Goal: Task Accomplishment & Management: Manage account settings

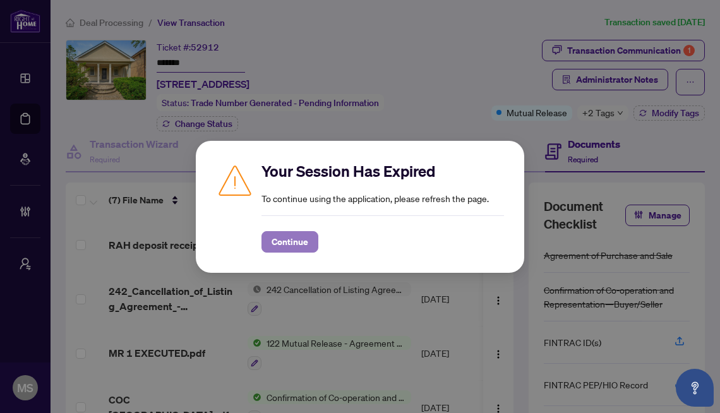
click at [294, 234] on span "Continue" at bounding box center [290, 242] width 37 height 20
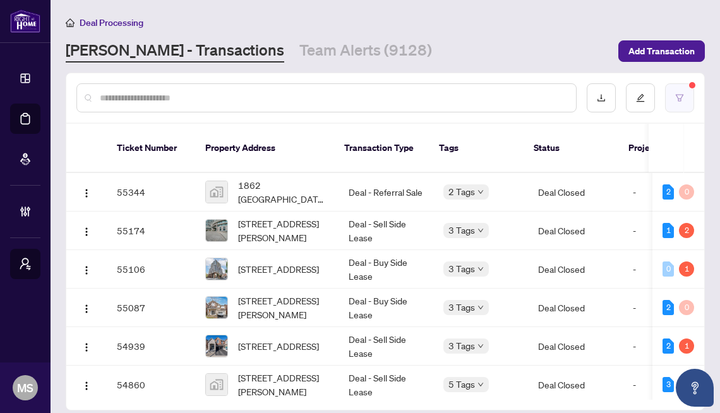
click at [679, 92] on button "button" at bounding box center [679, 97] width 29 height 29
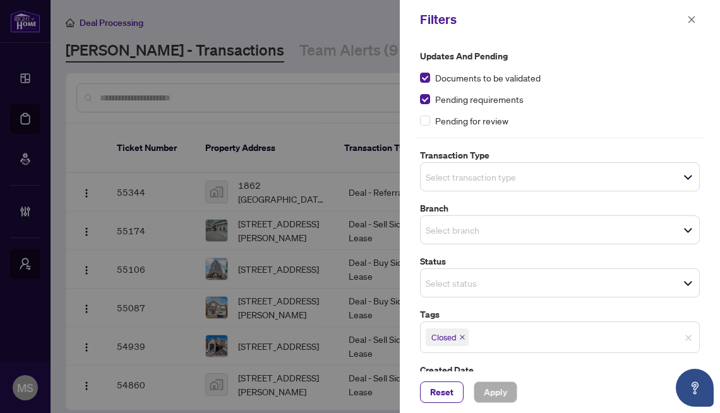
click at [342, 258] on div at bounding box center [360, 206] width 720 height 413
click at [335, 241] on div at bounding box center [360, 206] width 720 height 413
click at [698, 15] on button "button" at bounding box center [692, 19] width 16 height 15
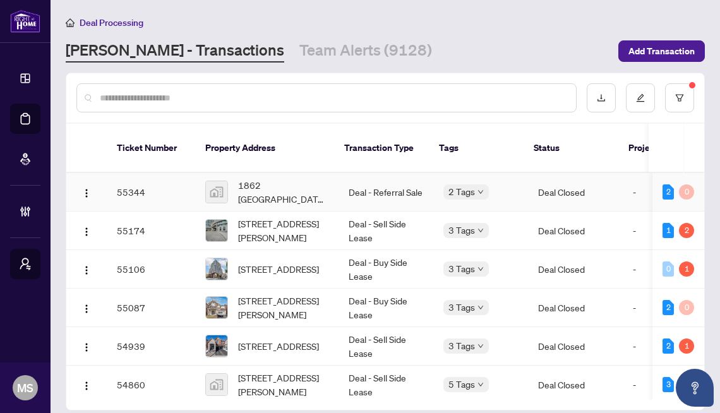
click at [341, 190] on td "Deal - Referral Sale" at bounding box center [386, 192] width 95 height 39
click at [267, 327] on td "3347 Roma Ave, Burlington, Ontario L6M 0N7, Canada" at bounding box center [266, 346] width 143 height 39
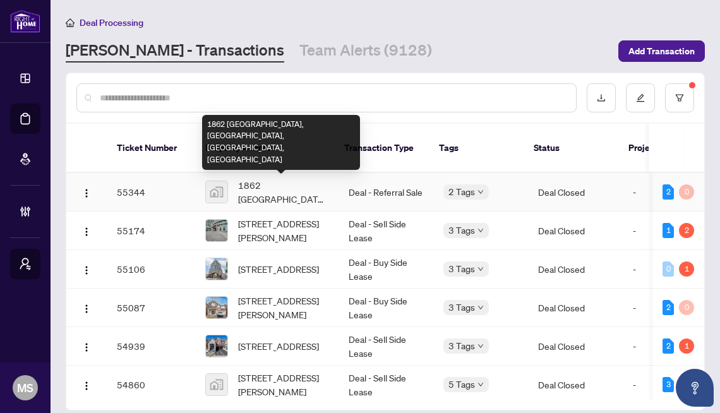
click at [287, 193] on span "1862 Cornerstone Boulevard Northeast, Calgary, AB, Canada" at bounding box center [283, 192] width 90 height 28
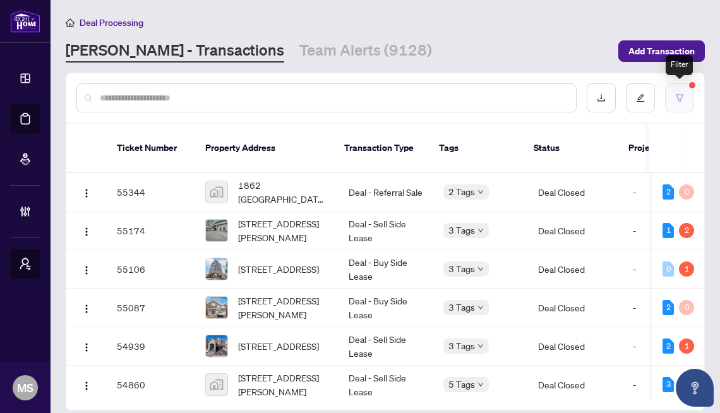
click at [684, 97] on icon "filter" at bounding box center [679, 98] width 9 height 9
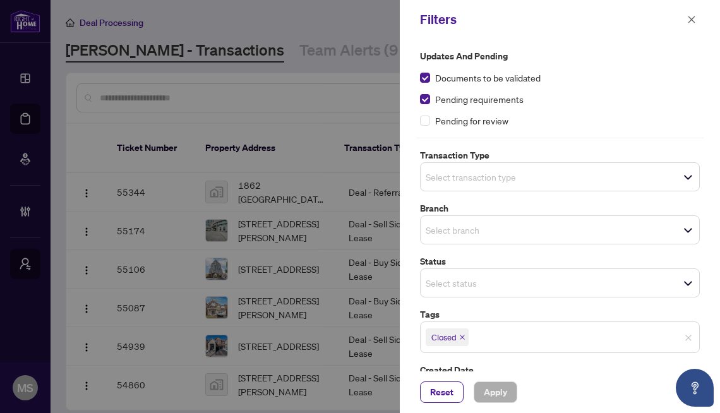
click at [464, 339] on icon "close" at bounding box center [462, 337] width 6 height 6
click at [499, 397] on span "Apply" at bounding box center [495, 392] width 23 height 20
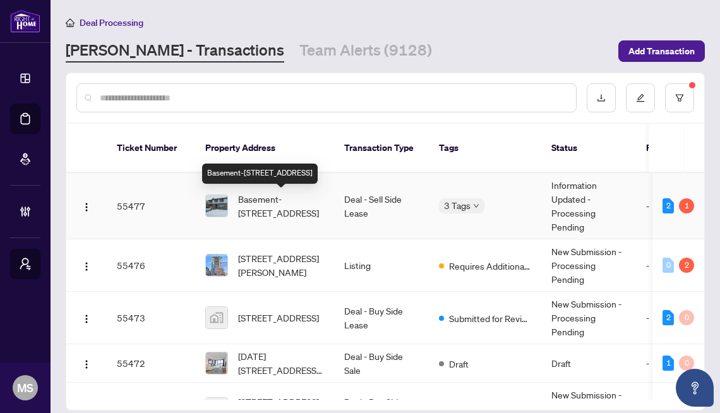
click at [267, 216] on span "Basement-991 Jacarandah Dr, Newmarket, Ontario L3Y 5K6, Canada" at bounding box center [281, 206] width 86 height 28
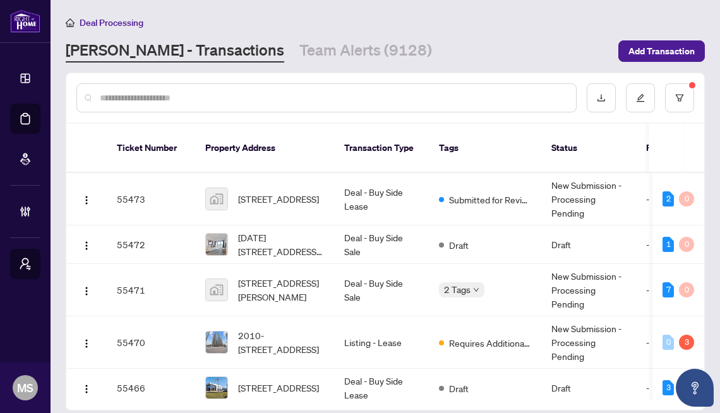
scroll to position [119, 0]
click at [204, 335] on td "2010-234 RIDEAU St, Ottawa, Ontario K1N 0A9, Canada" at bounding box center [264, 343] width 139 height 52
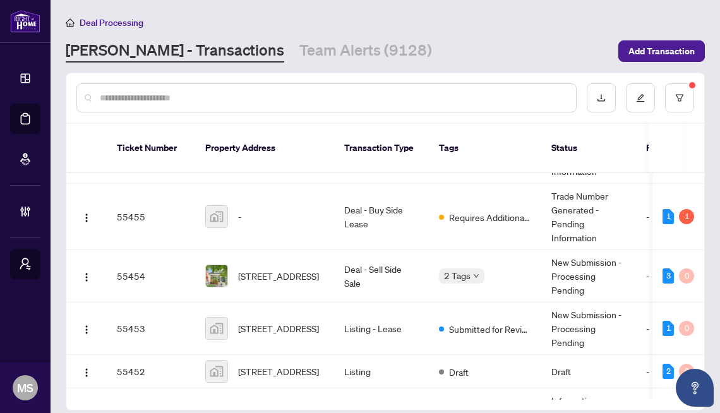
scroll to position [764, 0]
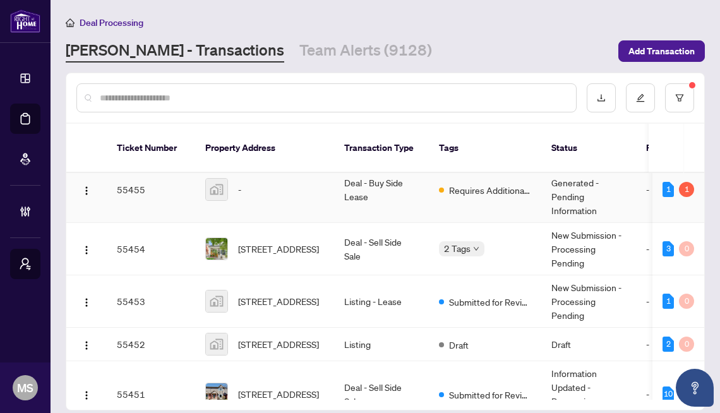
click at [420, 198] on td "Deal - Buy Side Lease" at bounding box center [381, 190] width 95 height 66
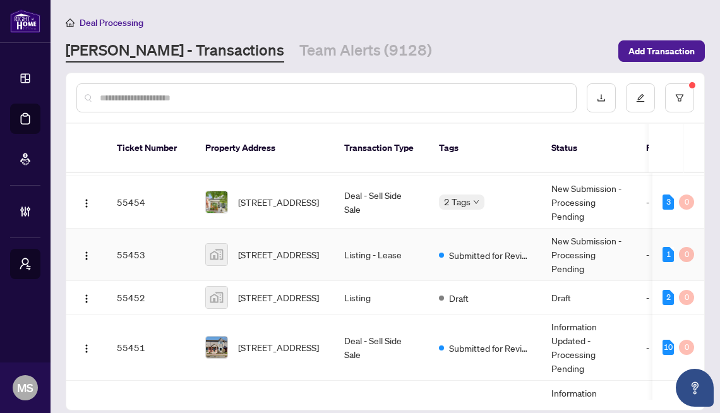
scroll to position [867, 0]
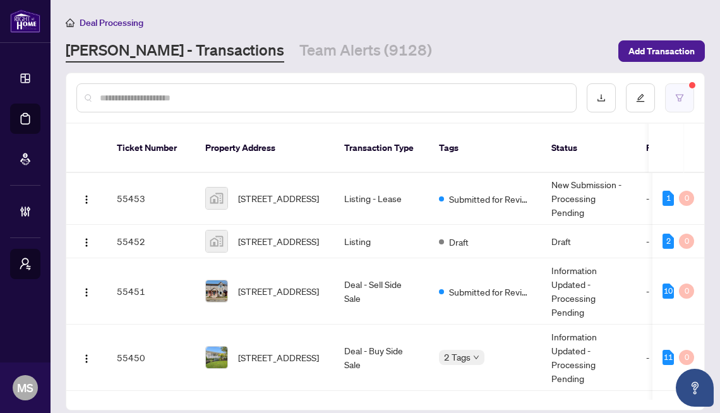
click at [671, 98] on button "button" at bounding box center [679, 97] width 29 height 29
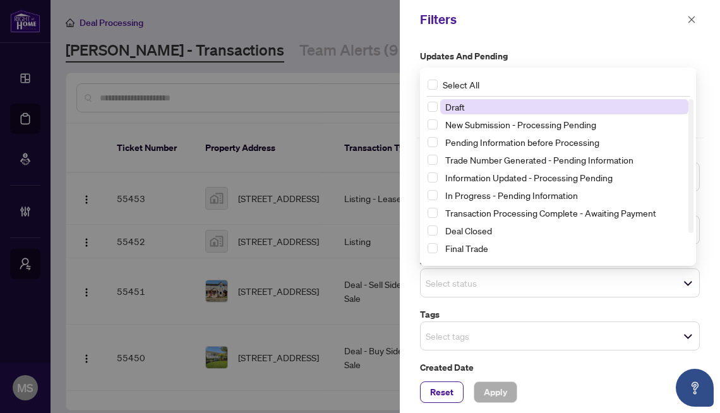
click at [461, 291] on span "Select status" at bounding box center [560, 283] width 279 height 18
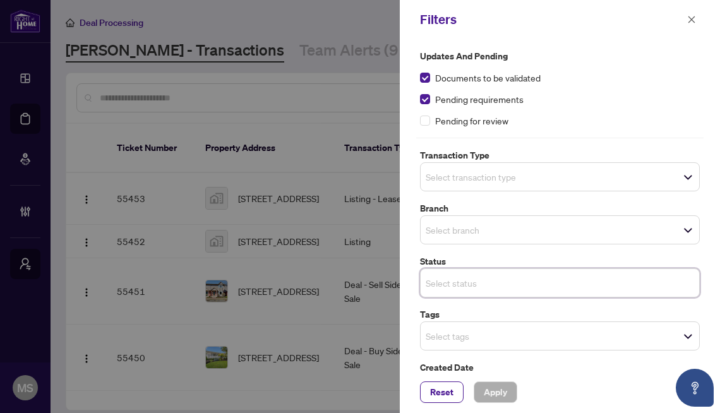
click at [456, 327] on span "Select tags" at bounding box center [560, 336] width 279 height 18
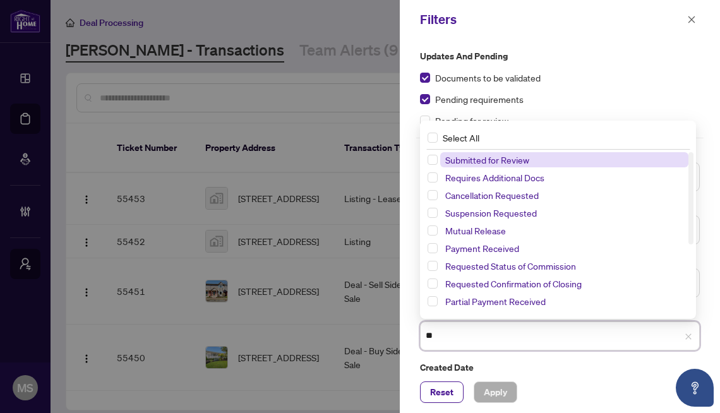
type input "***"
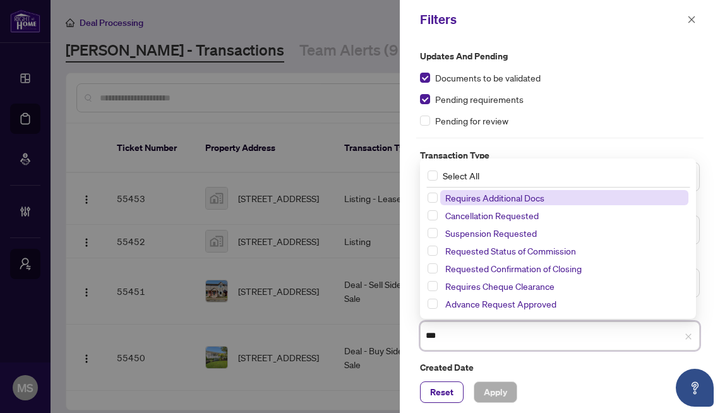
click at [466, 201] on span "Requires Additional Docs" at bounding box center [494, 197] width 99 height 11
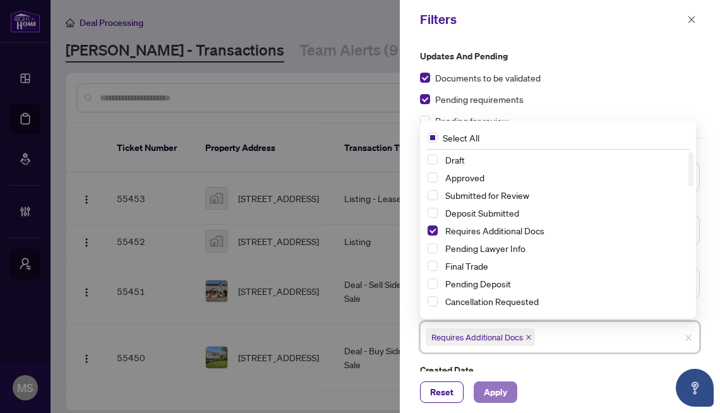
click at [491, 396] on span "Apply" at bounding box center [495, 392] width 23 height 20
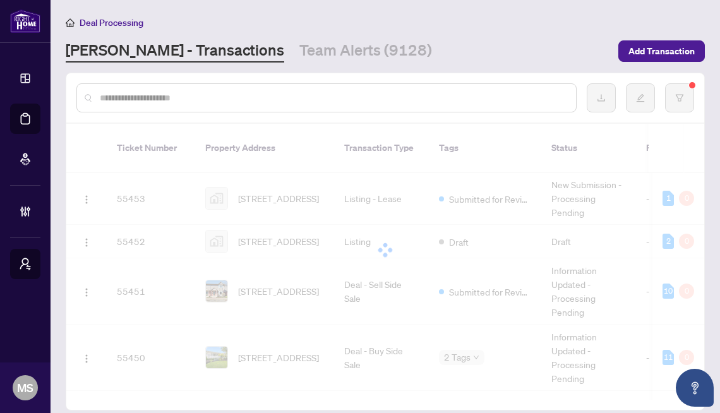
scroll to position [0, 0]
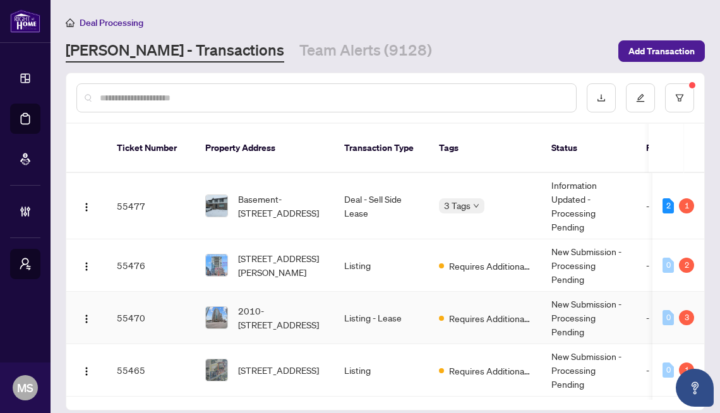
click at [396, 323] on td "Listing - Lease" at bounding box center [381, 318] width 95 height 52
click at [685, 92] on button "button" at bounding box center [679, 97] width 29 height 29
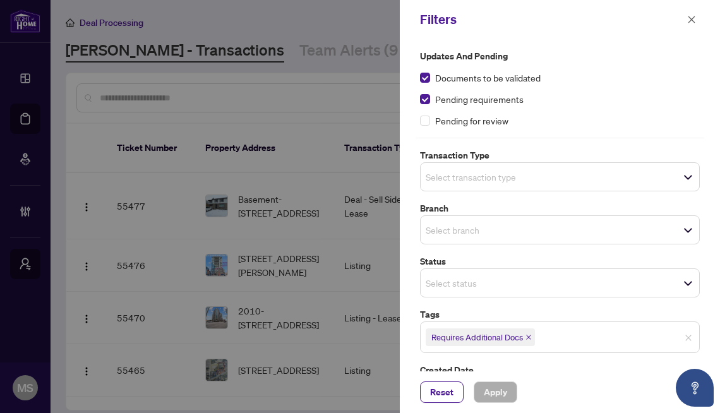
click at [476, 172] on input "search" at bounding box center [470, 176] width 88 height 15
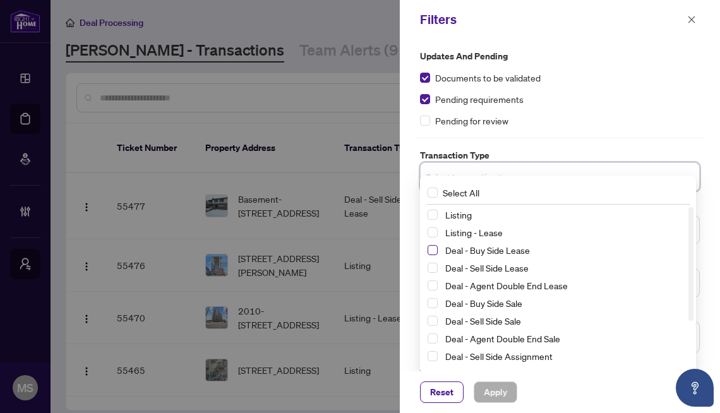
click at [435, 251] on span "Select Deal - Buy Side Lease" at bounding box center [433, 250] width 10 height 10
click at [433, 271] on span "Select Deal - Sell Side Lease" at bounding box center [433, 268] width 10 height 10
click at [433, 288] on span "Select Deal - Agent Double End Lease" at bounding box center [433, 286] width 10 height 10
click at [433, 299] on span "Select Deal - Buy Side Sale" at bounding box center [433, 303] width 10 height 10
click at [488, 392] on span "Apply" at bounding box center [495, 392] width 23 height 20
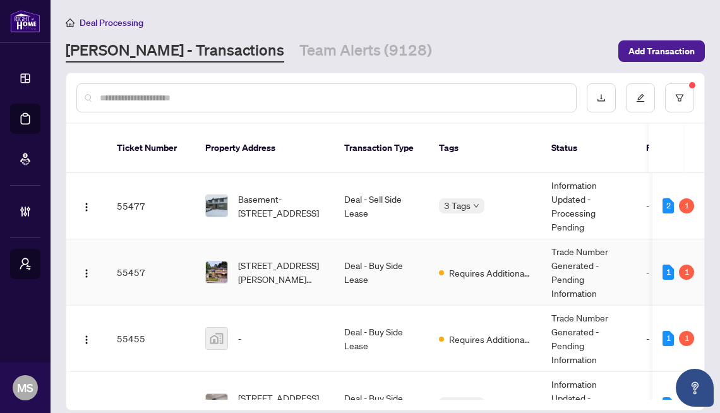
click at [375, 289] on td "Deal - Buy Side Lease" at bounding box center [381, 272] width 95 height 66
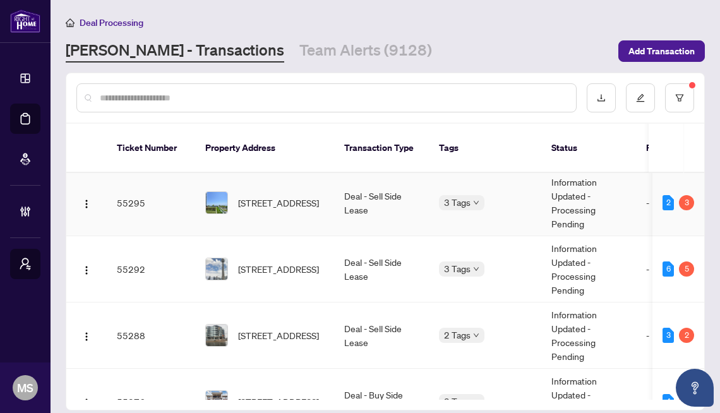
scroll to position [773, 0]
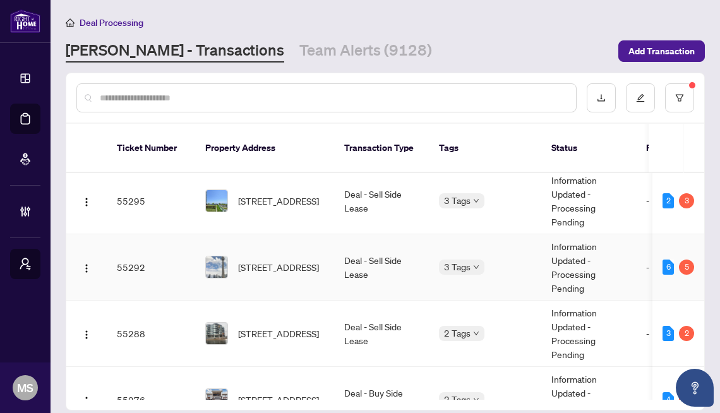
click at [333, 282] on td "3602-361 Front St, Toronto, Ontario M5V 3R5, Canada" at bounding box center [264, 267] width 139 height 66
click at [319, 335] on span "349-2501 Saw Whet Blvd, Oakville, Ontario L6M 5N2, Canada" at bounding box center [278, 334] width 81 height 14
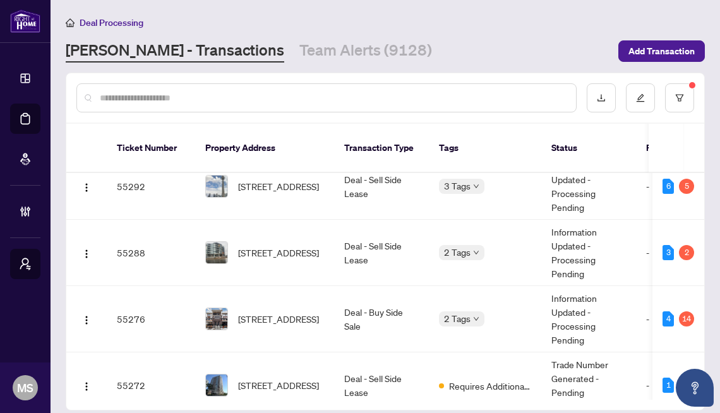
scroll to position [1076, 0]
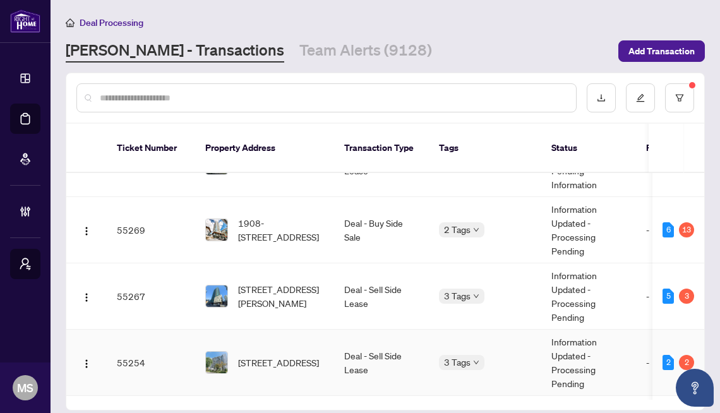
click at [312, 338] on td "1508-65 Southport St, Toronto, Ontario M6S 3N6, Canada" at bounding box center [264, 363] width 139 height 66
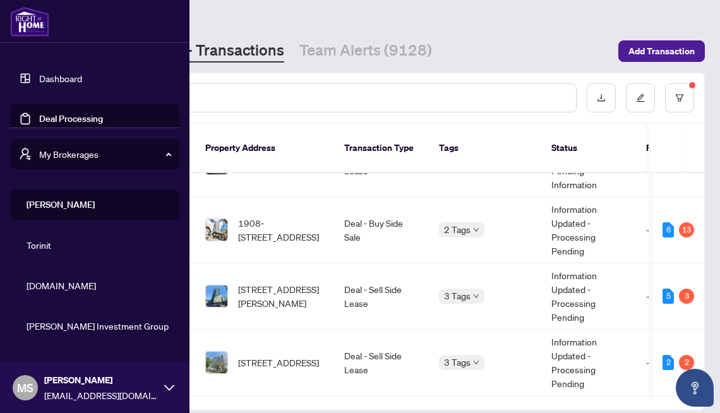
click at [11, 390] on div "MS mila solaja mila.solaja@myabode.ca" at bounding box center [95, 388] width 190 height 51
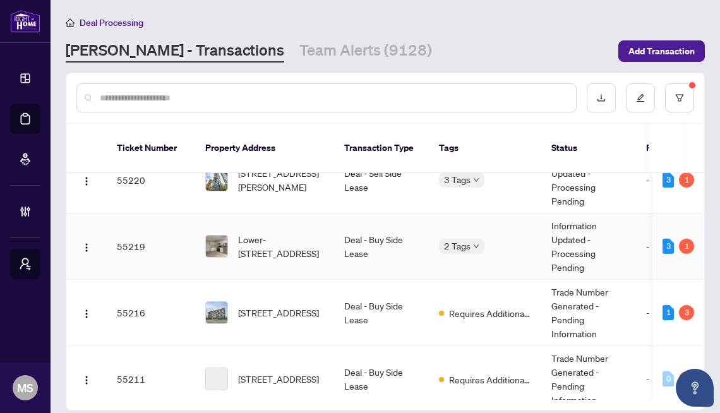
scroll to position [1660, 0]
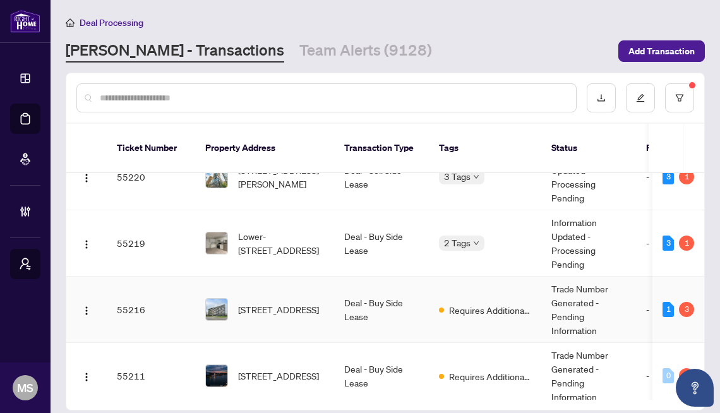
click at [353, 328] on td "Deal - Buy Side Lease" at bounding box center [381, 310] width 95 height 66
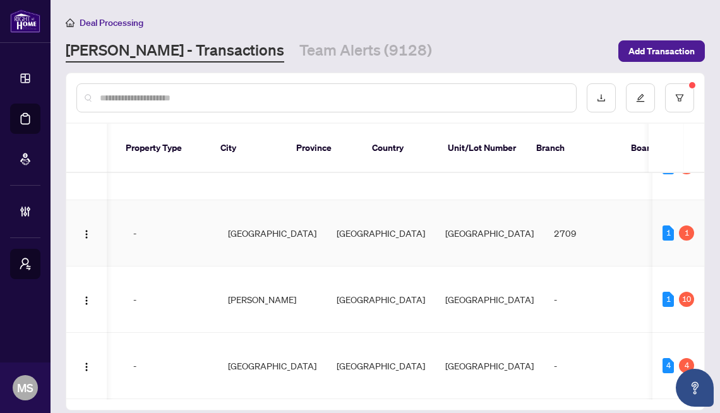
scroll to position [0, 924]
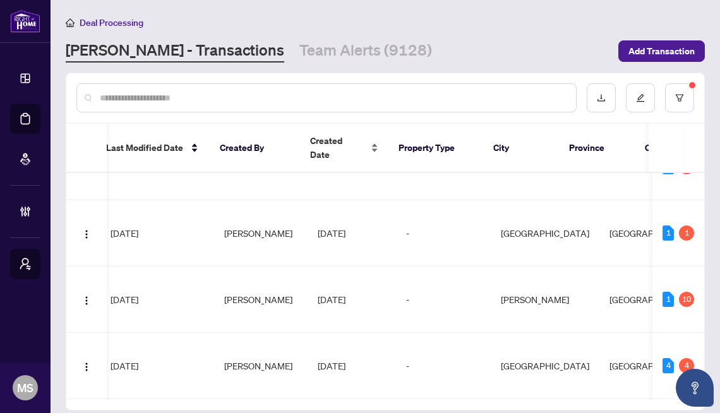
click at [372, 150] on div "Created Date" at bounding box center [344, 148] width 68 height 28
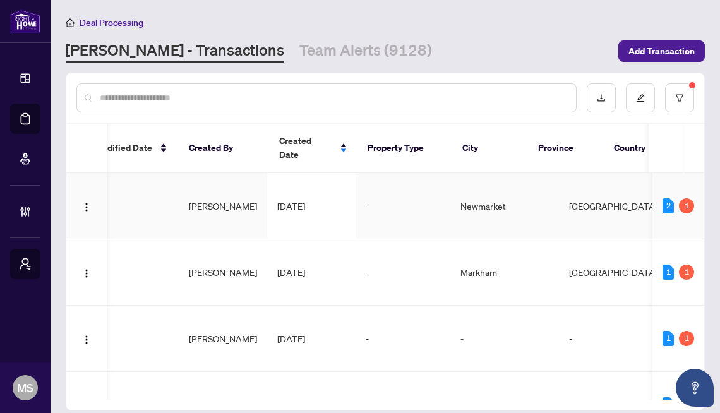
click at [265, 220] on td "Behrooz Nourmohammadi Sharabiani" at bounding box center [223, 206] width 88 height 66
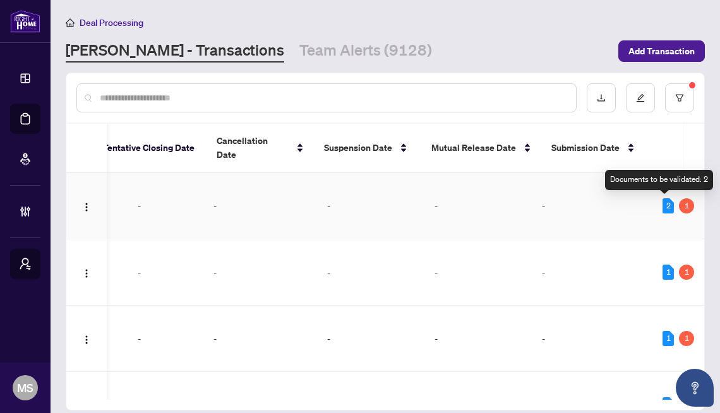
click at [668, 207] on div "2" at bounding box center [668, 205] width 11 height 15
click at [684, 207] on div "1" at bounding box center [686, 205] width 15 height 15
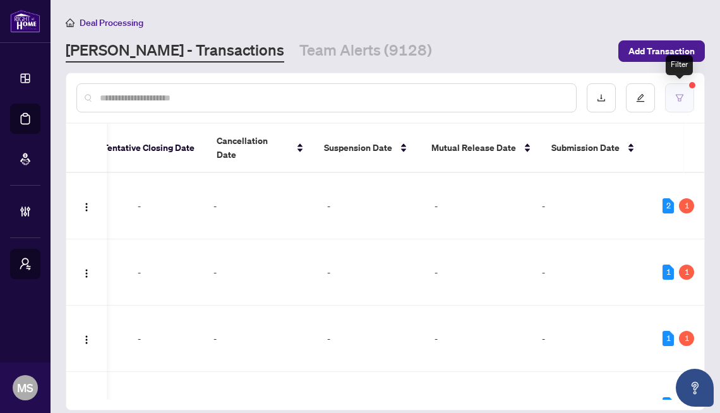
click at [678, 100] on icon "filter" at bounding box center [679, 98] width 9 height 9
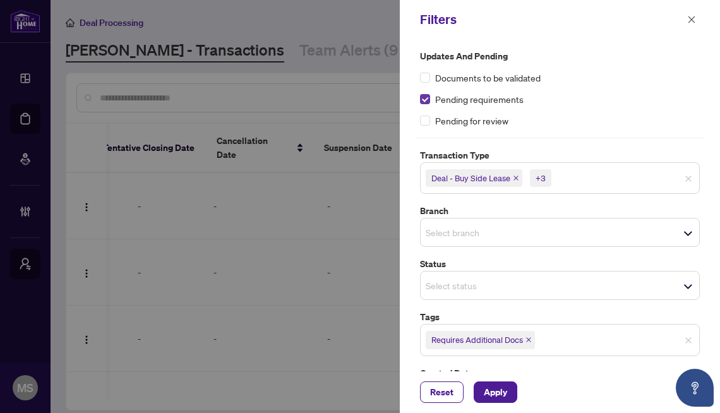
click at [426, 94] on label at bounding box center [425, 99] width 10 height 14
click at [490, 394] on span "Apply" at bounding box center [495, 392] width 23 height 20
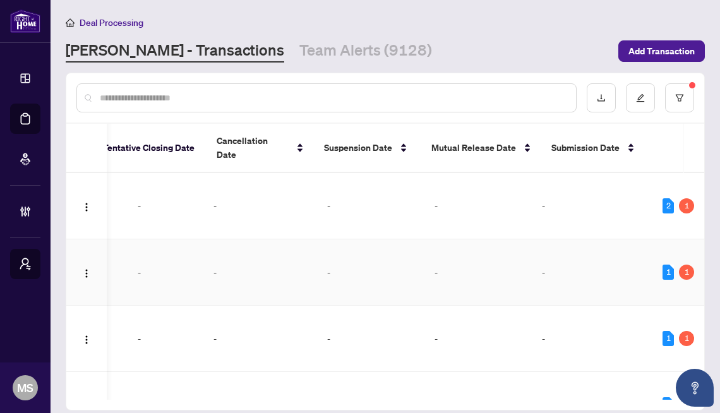
click at [425, 268] on td "-" at bounding box center [478, 272] width 107 height 66
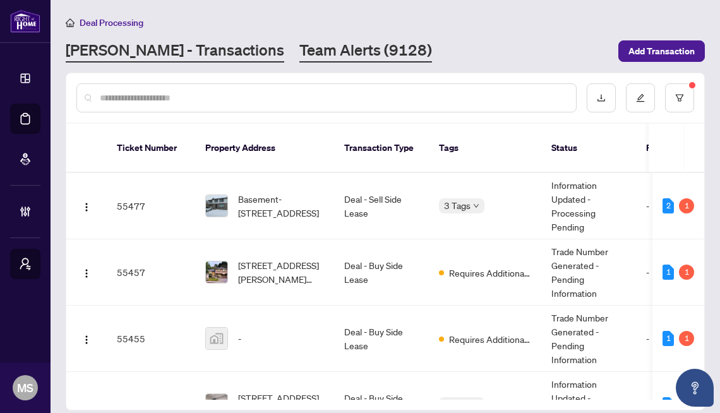
click at [299, 44] on link "Team Alerts (9128)" at bounding box center [365, 51] width 133 height 23
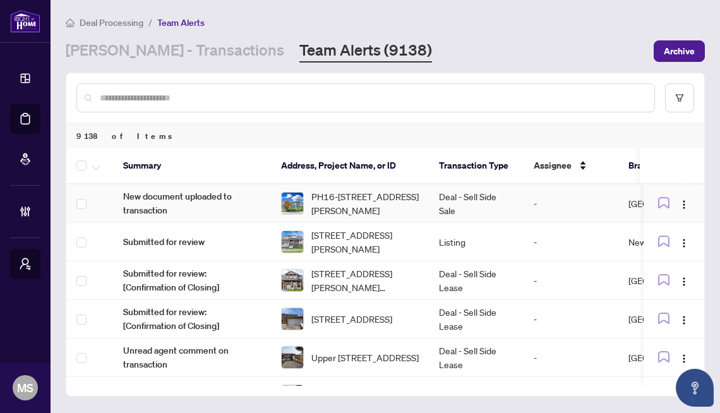
click at [239, 191] on span "New document uploaded to transaction" at bounding box center [192, 204] width 138 height 28
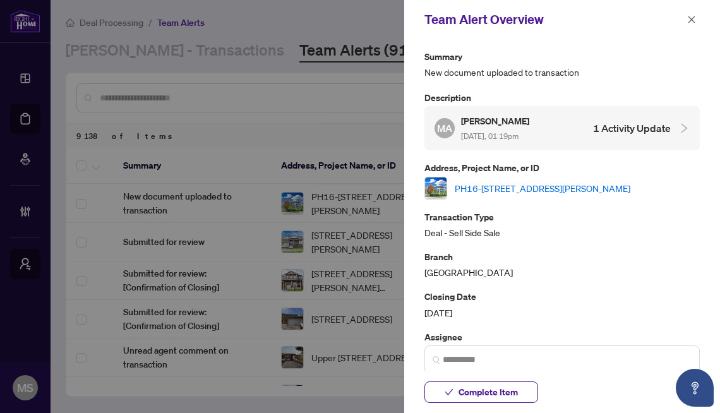
click at [509, 134] on span "Oct/02/2025, 01:19pm" at bounding box center [489, 135] width 57 height 9
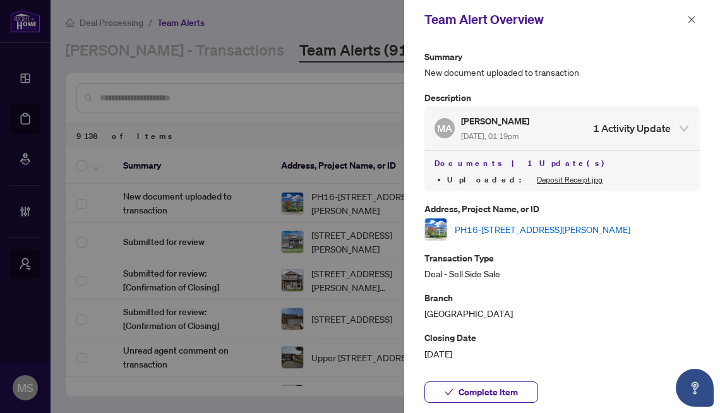
click at [519, 140] on span "Oct/02/2025, 01:19pm" at bounding box center [489, 135] width 57 height 9
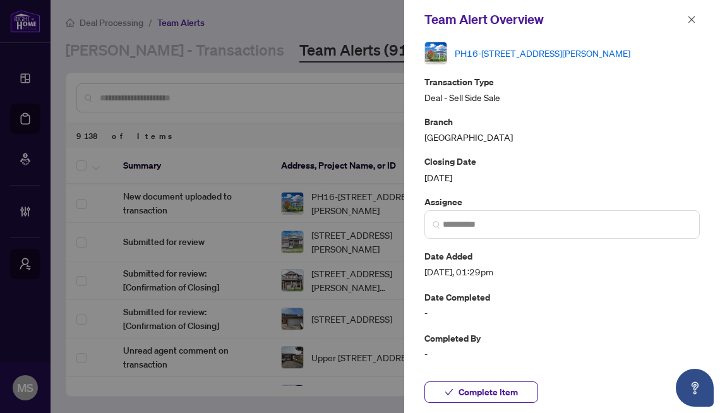
click at [295, 268] on div at bounding box center [360, 206] width 720 height 413
click at [320, 305] on div at bounding box center [360, 206] width 720 height 413
click at [38, 330] on div at bounding box center [360, 206] width 720 height 413
click at [0, 413] on div at bounding box center [360, 206] width 720 height 413
click at [13, 402] on div at bounding box center [360, 206] width 720 height 413
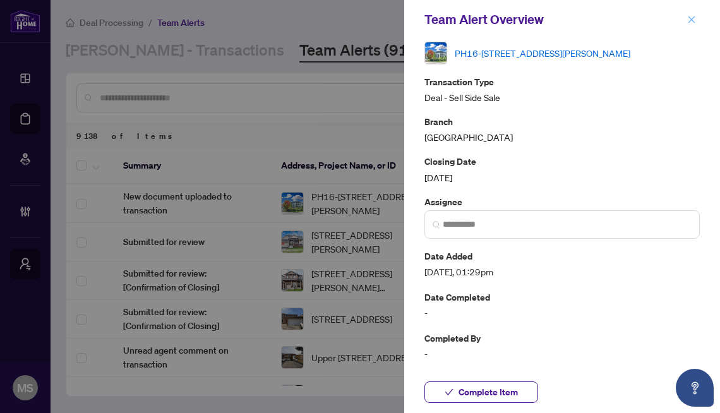
click at [694, 20] on icon "close" at bounding box center [691, 19] width 9 height 9
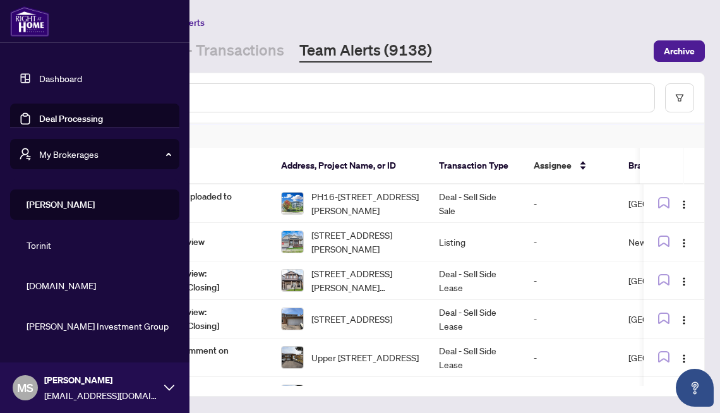
click at [134, 397] on span "[EMAIL_ADDRESS][DOMAIN_NAME]" at bounding box center [101, 396] width 114 height 14
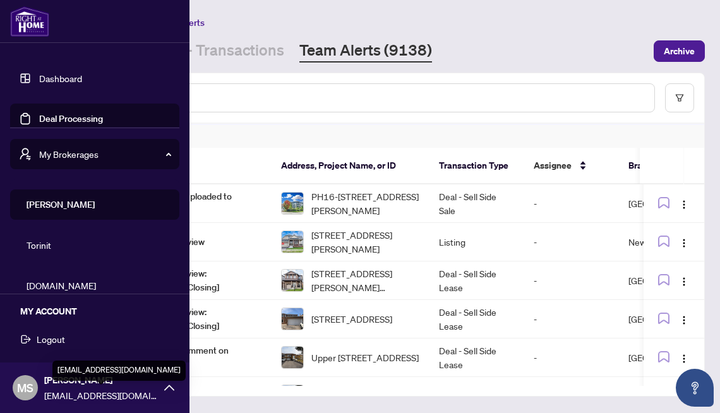
click at [83, 350] on div "MY ACCOUNT Logout" at bounding box center [95, 327] width 190 height 66
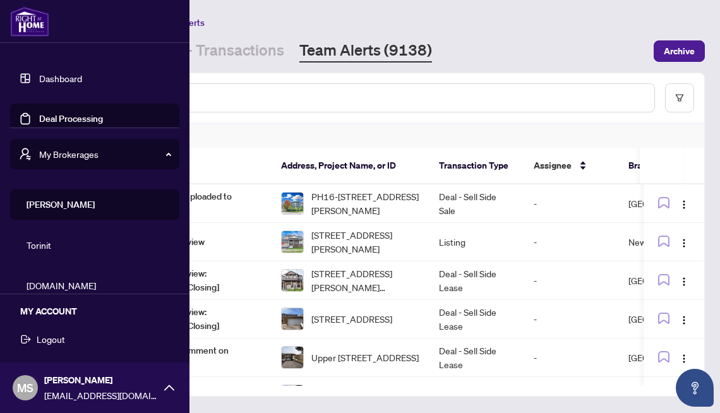
click at [78, 348] on button "Logout" at bounding box center [94, 339] width 169 height 21
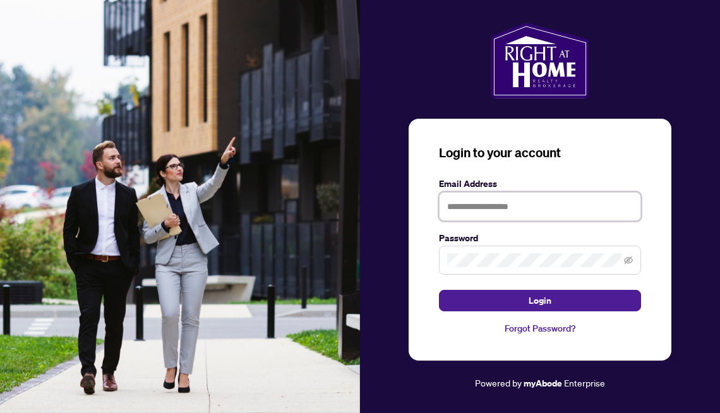
click at [456, 210] on input "text" at bounding box center [540, 206] width 202 height 29
type input "**********"
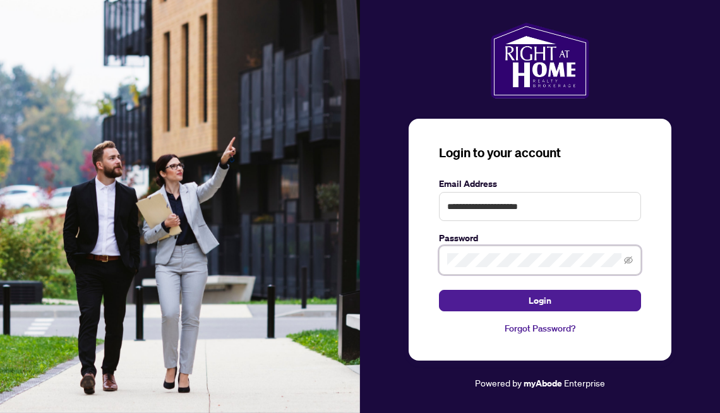
click at [439, 290] on button "Login" at bounding box center [540, 300] width 202 height 21
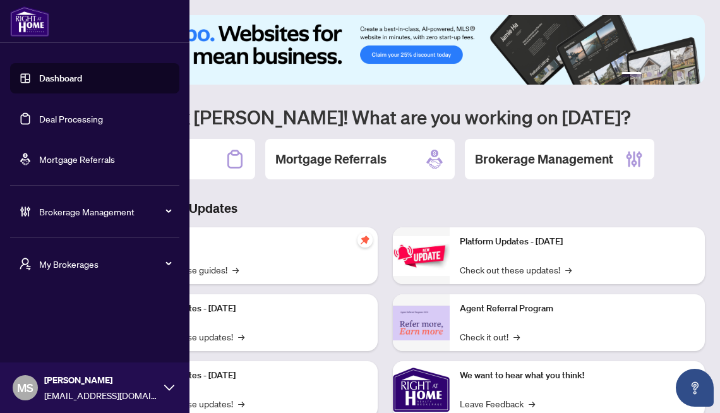
click at [39, 257] on div "My Brokerages" at bounding box center [94, 264] width 169 height 30
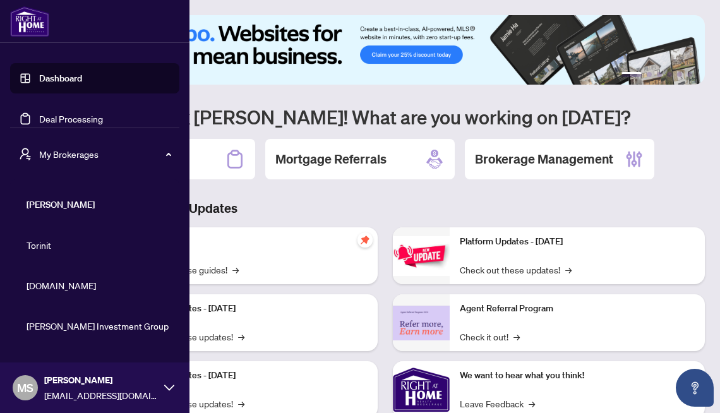
click at [45, 210] on span "RAHR" at bounding box center [99, 205] width 144 height 14
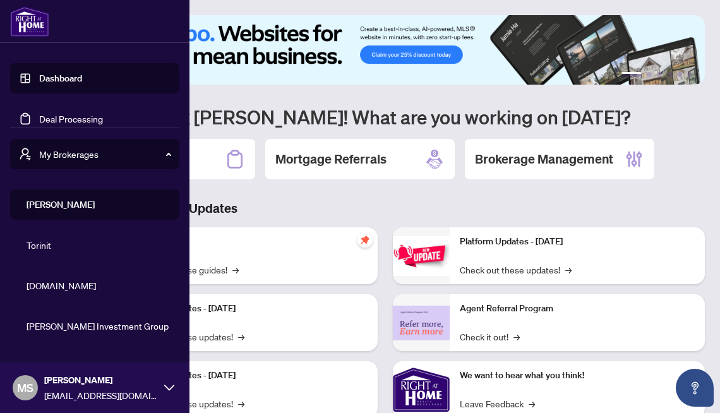
click at [45, 210] on span "RAHR" at bounding box center [99, 205] width 144 height 14
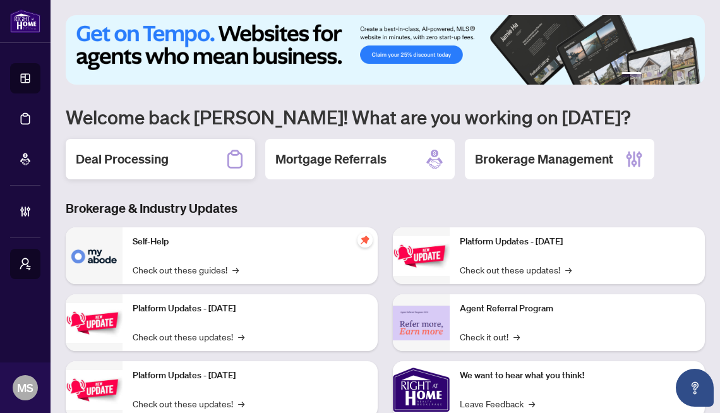
click at [133, 167] on h2 "Deal Processing" at bounding box center [122, 159] width 93 height 18
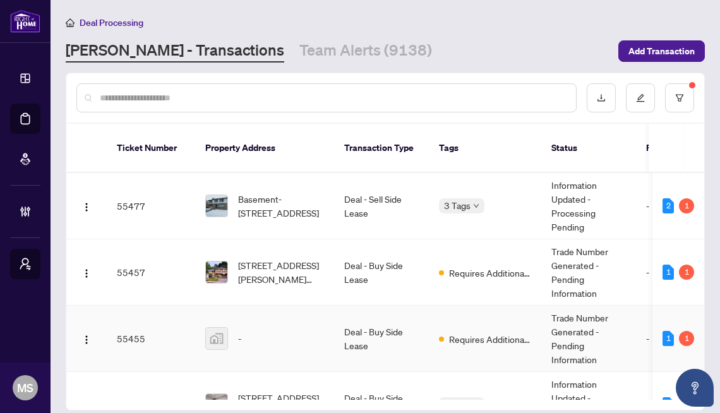
click at [362, 303] on td "Deal - Buy Side Lease" at bounding box center [381, 272] width 95 height 66
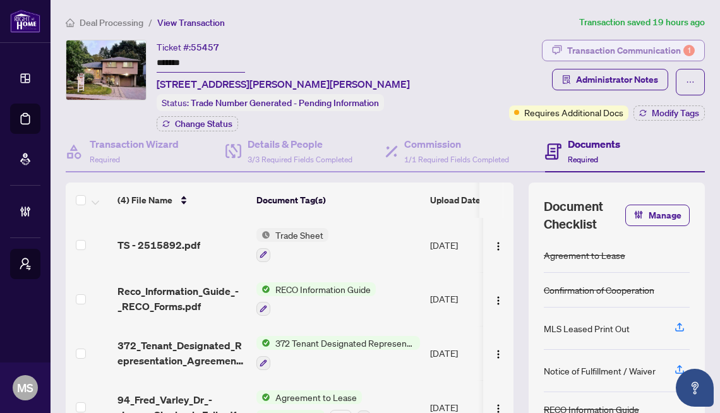
click at [643, 43] on div "Transaction Communication 1" at bounding box center [631, 50] width 128 height 20
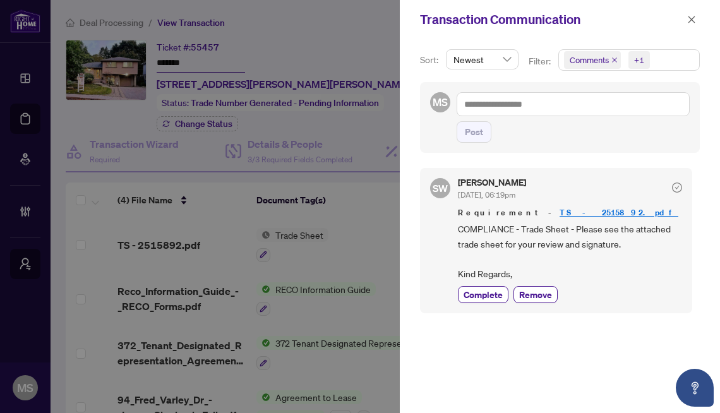
click at [276, 266] on div at bounding box center [360, 206] width 720 height 413
click at [138, 93] on div at bounding box center [360, 206] width 720 height 413
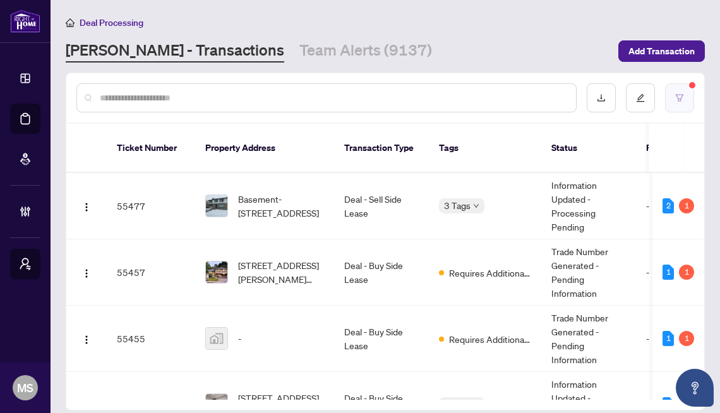
click at [674, 97] on button "button" at bounding box center [679, 97] width 29 height 29
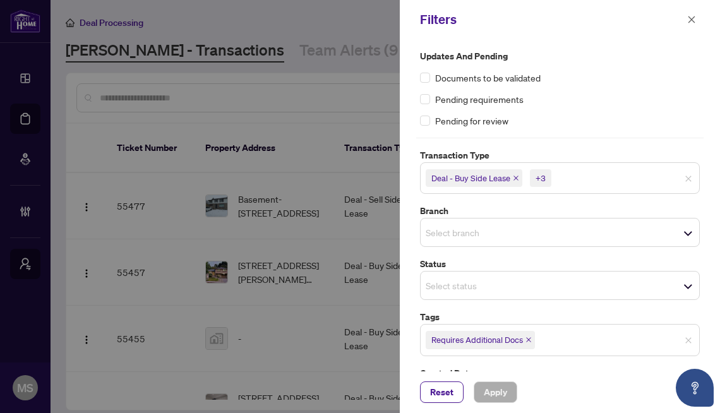
click at [289, 316] on div at bounding box center [360, 206] width 720 height 413
click at [468, 94] on span "Pending requirements" at bounding box center [479, 99] width 88 height 14
click at [468, 102] on span "Pending requirements" at bounding box center [479, 99] width 88 height 14
click at [496, 391] on span "Apply" at bounding box center [495, 392] width 23 height 20
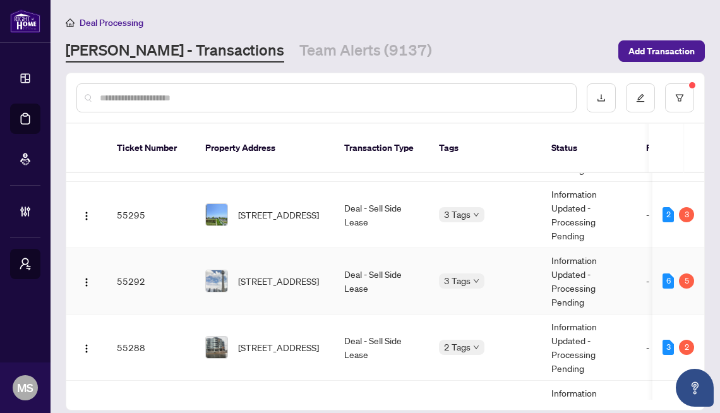
scroll to position [761, 0]
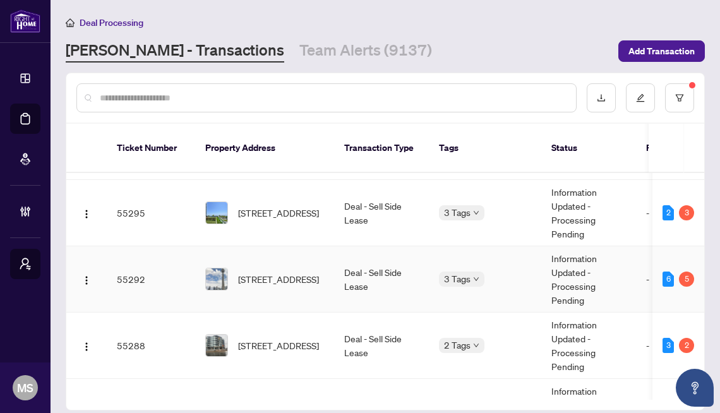
click at [326, 263] on td "3602-361 Front St, Toronto, Ontario M5V 3R5, Canada" at bounding box center [264, 279] width 139 height 66
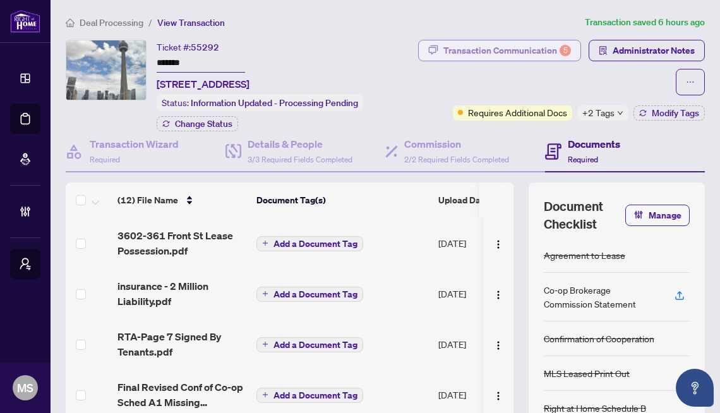
click at [559, 44] on div "Transaction Communication 5" at bounding box center [508, 50] width 128 height 20
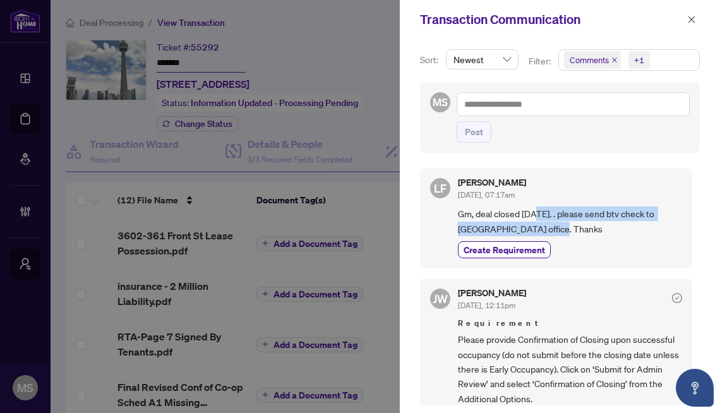
drag, startPoint x: 540, startPoint y: 214, endPoint x: 601, endPoint y: 233, distance: 64.6
click at [601, 233] on span "Gm, deal closed Oct. 1st. . please send btv check to Vaughan office. Thanks" at bounding box center [570, 222] width 224 height 30
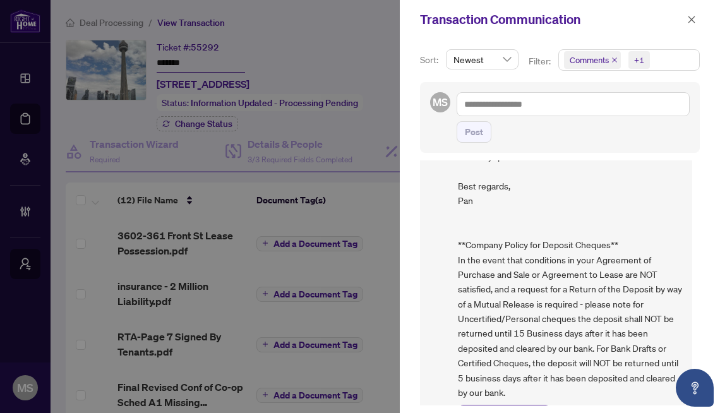
scroll to position [1238, 0]
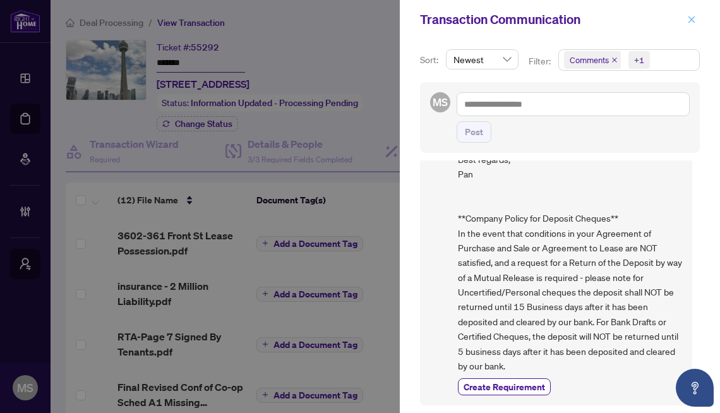
click at [694, 20] on icon "close" at bounding box center [691, 19] width 9 height 9
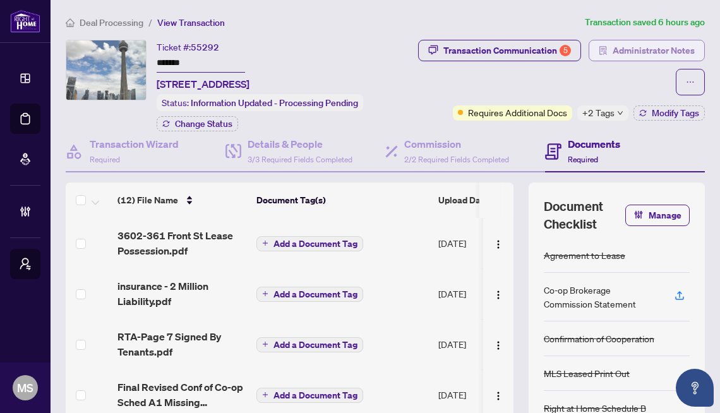
click at [658, 53] on span "Administrator Notes" at bounding box center [654, 50] width 82 height 20
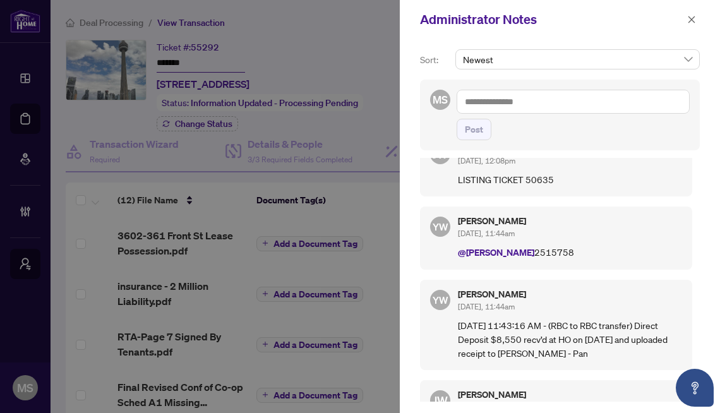
scroll to position [83, 0]
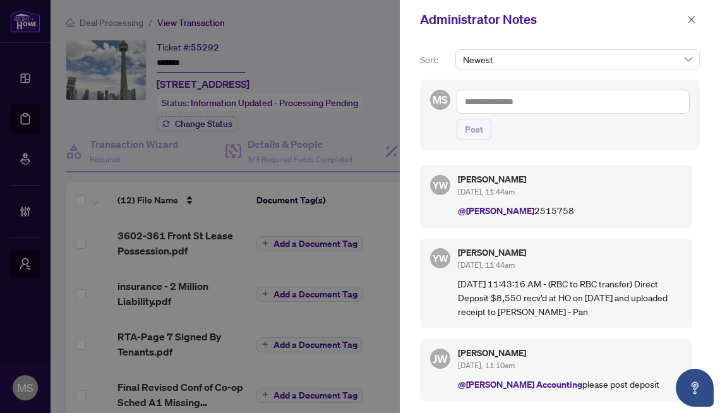
click at [219, 276] on div at bounding box center [360, 206] width 720 height 413
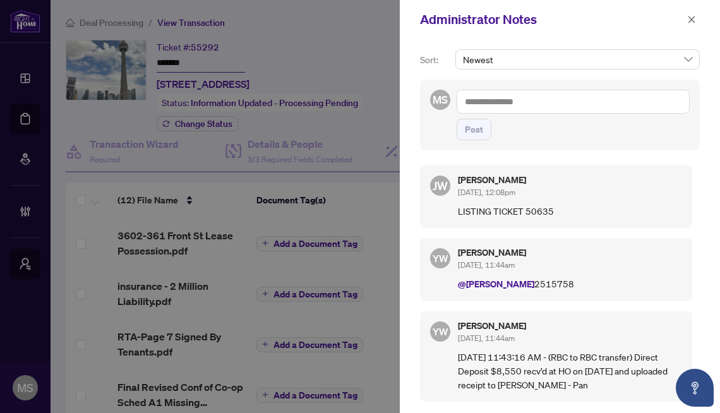
click at [375, 206] on div at bounding box center [360, 206] width 720 height 413
click at [520, 357] on p "09/30/2025 11:43:16 AM - (RBC to RBC transfer) Direct Deposit $8,550 recv’d at …" at bounding box center [570, 371] width 224 height 42
click at [687, 12] on span at bounding box center [692, 19] width 16 height 15
click at [696, 27] on span "button" at bounding box center [691, 19] width 9 height 20
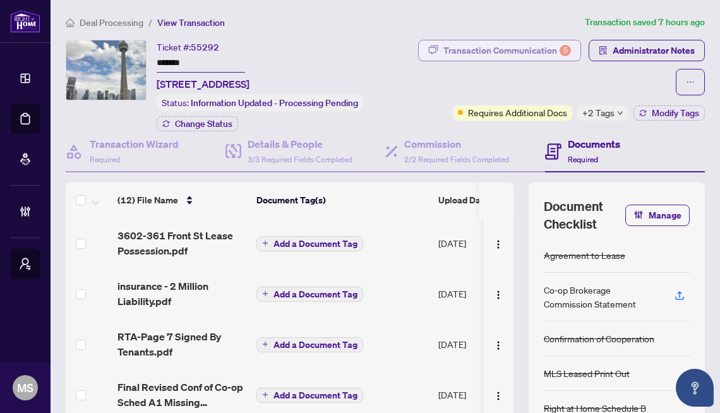
click at [557, 53] on div "Transaction Communication 5" at bounding box center [508, 50] width 128 height 20
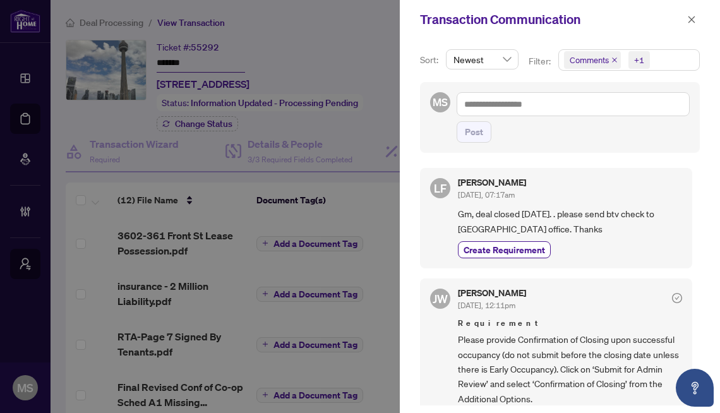
click at [334, 327] on div at bounding box center [360, 206] width 720 height 413
click at [296, 341] on div at bounding box center [360, 206] width 720 height 413
click at [690, 25] on span "button" at bounding box center [691, 19] width 9 height 20
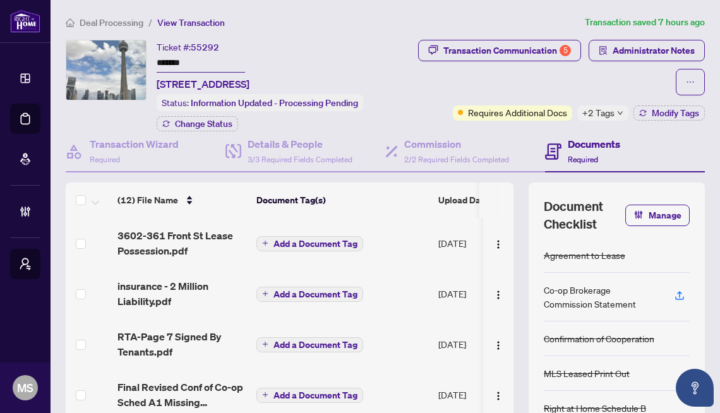
click at [118, 27] on span "Deal Processing" at bounding box center [112, 22] width 64 height 11
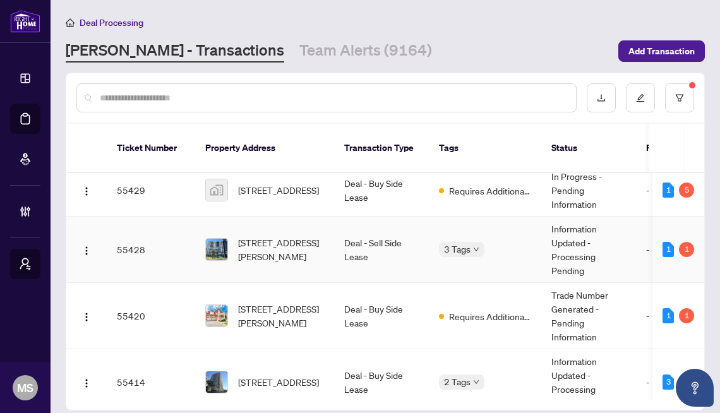
scroll to position [275, 0]
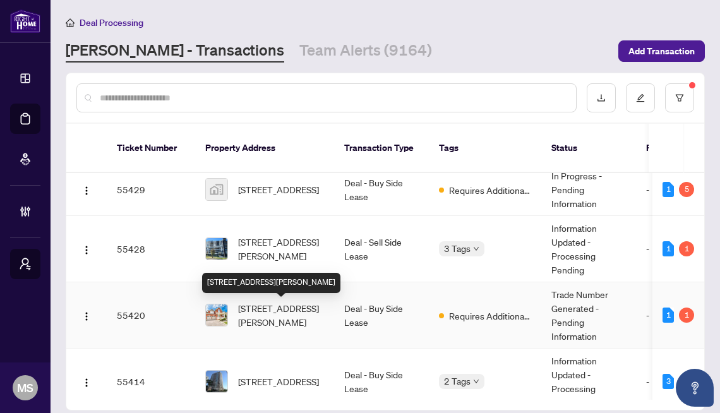
click at [275, 321] on span "604 Mavrinac Blvd, Aurora, Ontario L4G 0H2, Canada" at bounding box center [281, 315] width 86 height 28
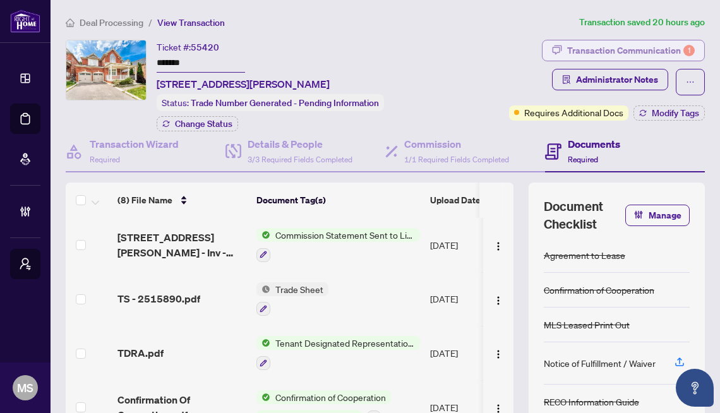
click at [605, 54] on div "Transaction Communication 1" at bounding box center [631, 50] width 128 height 20
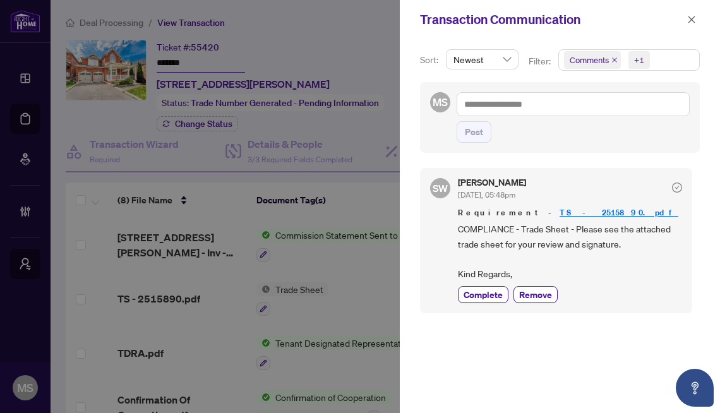
click at [347, 284] on div at bounding box center [360, 206] width 720 height 413
click at [699, 11] on div "Transaction Communication" at bounding box center [560, 19] width 320 height 39
click at [694, 20] on icon "close" at bounding box center [691, 19] width 9 height 9
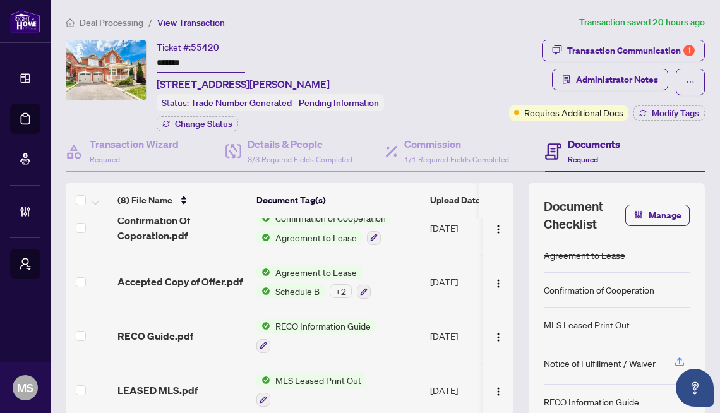
scroll to position [218, 0]
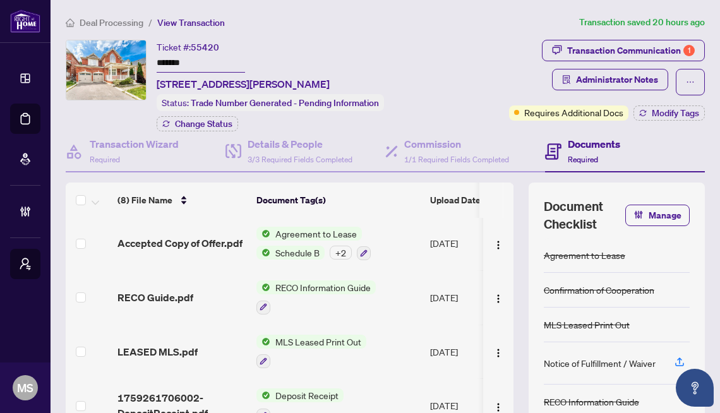
click at [112, 24] on span "Deal Processing" at bounding box center [112, 22] width 64 height 11
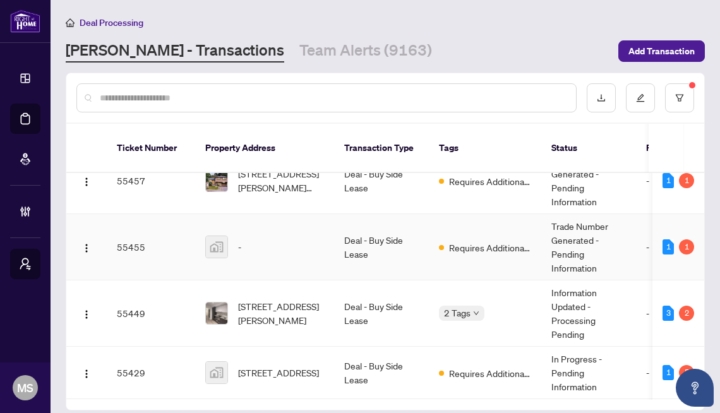
scroll to position [94, 0]
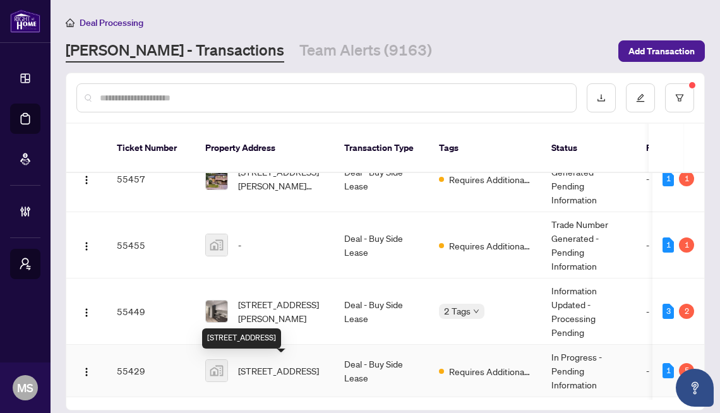
click at [291, 373] on span "163 Wild Senna Way, Ottawa, Ontario K2J 5B2, Canada" at bounding box center [278, 371] width 81 height 14
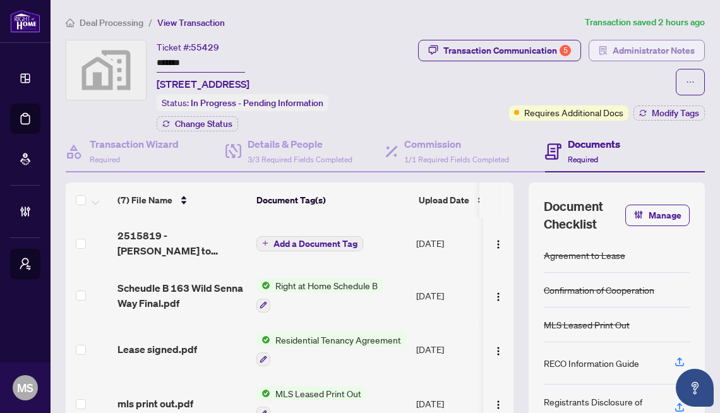
click at [661, 57] on span "Administrator Notes" at bounding box center [654, 50] width 82 height 20
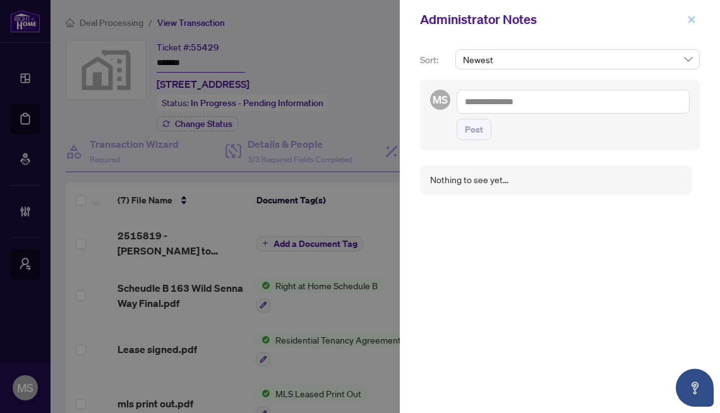
click at [691, 24] on span "button" at bounding box center [691, 19] width 9 height 20
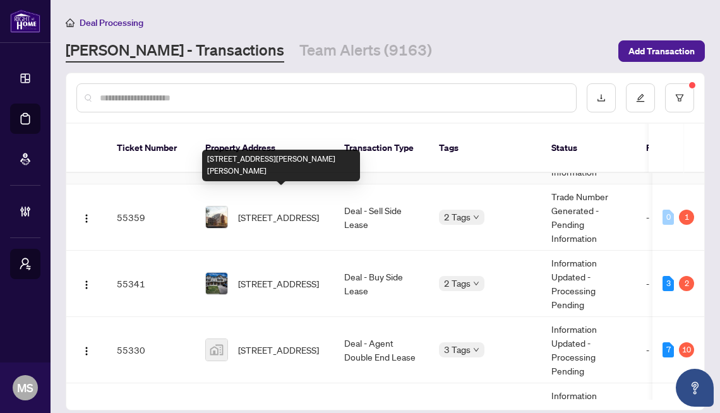
scroll to position [702, 0]
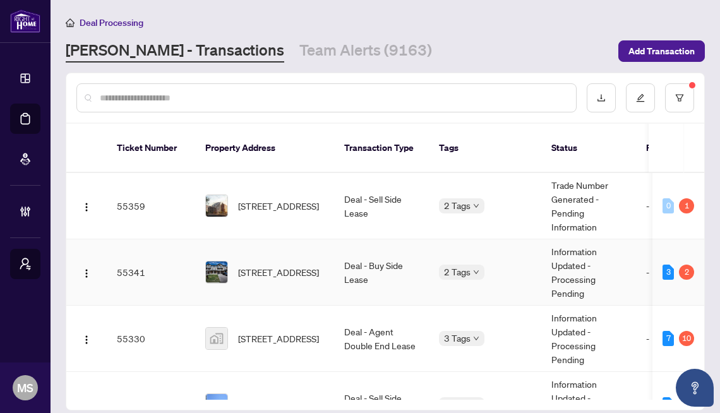
click at [257, 257] on td "56 Nearco Cres, Oshawa, Ontario L1L 0J4, Canada" at bounding box center [264, 272] width 139 height 66
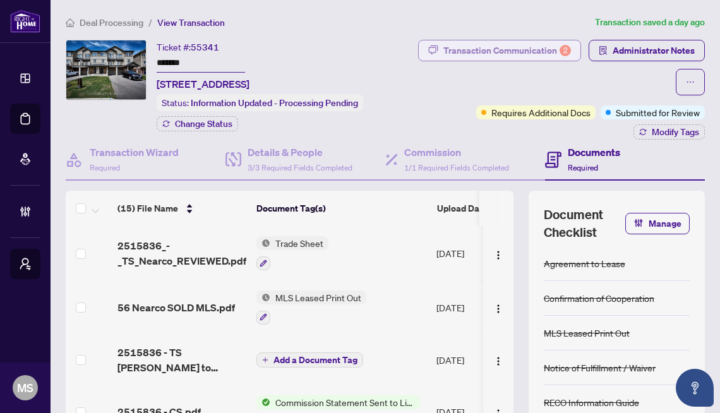
click at [552, 52] on div "Transaction Communication 2" at bounding box center [508, 50] width 128 height 20
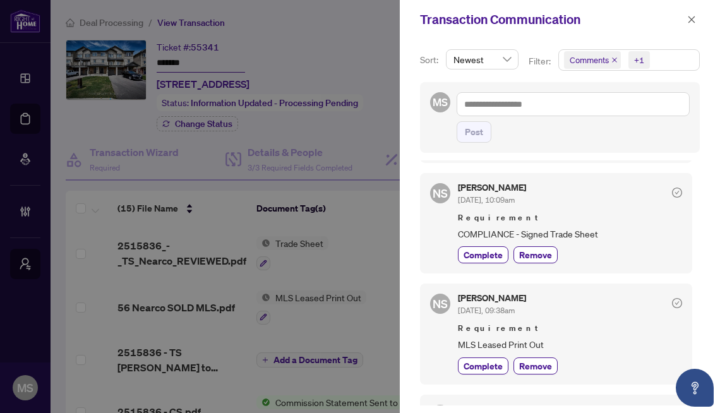
scroll to position [248, 0]
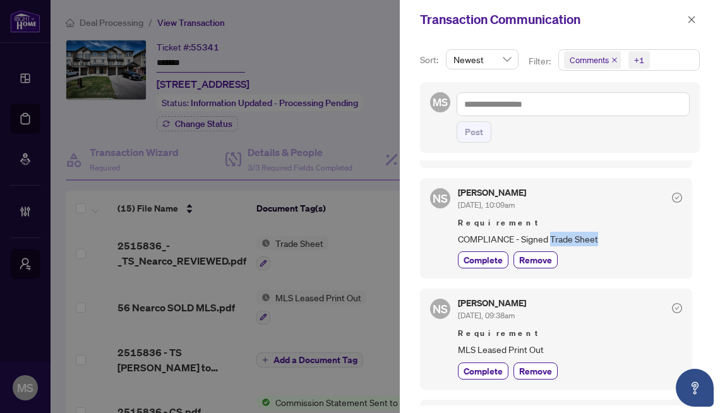
drag, startPoint x: 555, startPoint y: 251, endPoint x: 608, endPoint y: 253, distance: 53.1
click at [608, 246] on span "COMPLIANCE - Signed Trade Sheet" at bounding box center [570, 239] width 224 height 15
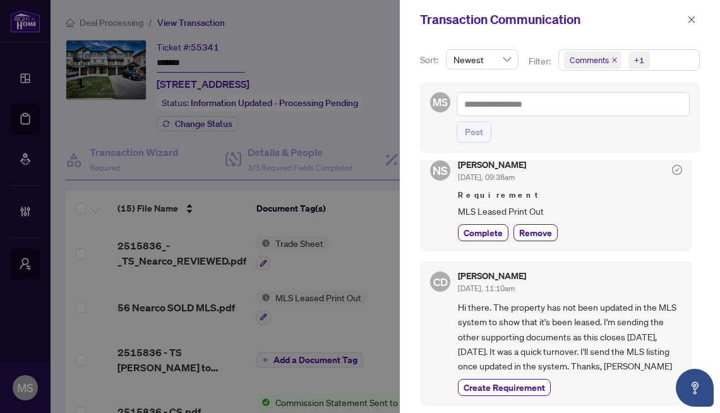
scroll to position [414, 0]
click at [306, 279] on div at bounding box center [360, 206] width 720 height 413
click at [691, 21] on icon "close" at bounding box center [691, 19] width 9 height 9
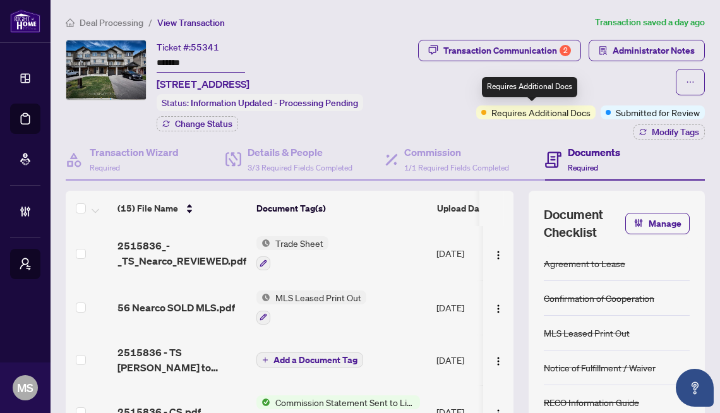
click at [534, 107] on span "Requires Additional Docs" at bounding box center [541, 113] width 99 height 14
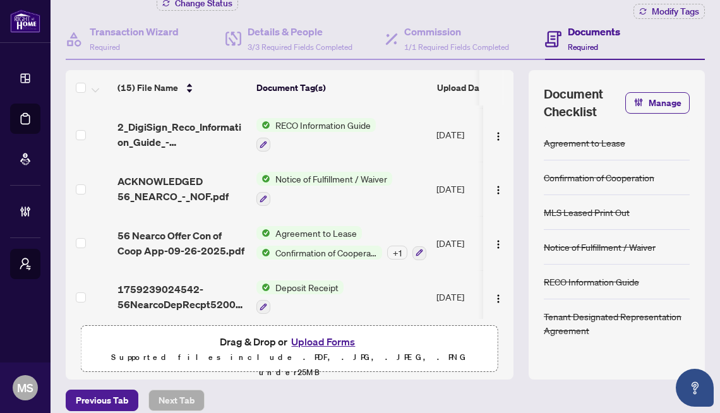
scroll to position [122, 0]
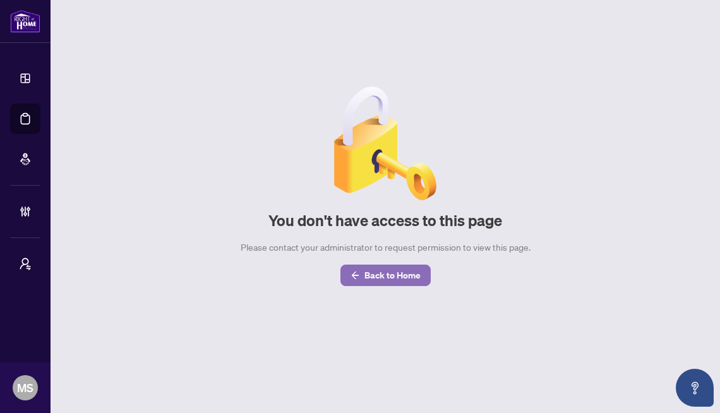
click at [354, 276] on icon "arrow-left" at bounding box center [355, 275] width 9 height 9
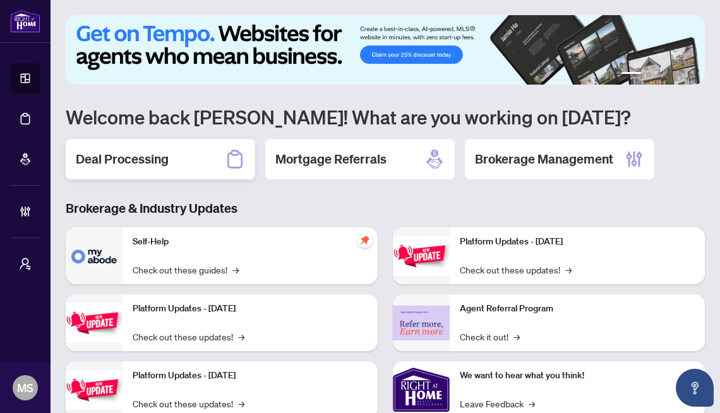
click at [139, 158] on h2 "Deal Processing" at bounding box center [122, 159] width 93 height 18
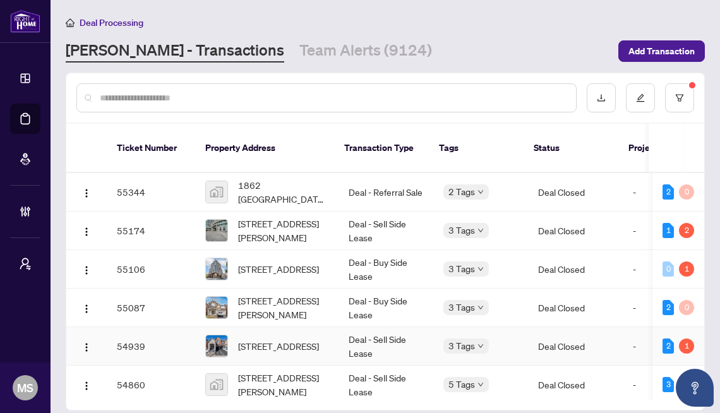
click at [277, 353] on span "3347 Roma Ave, Burlington, Ontario L6M 0N7, Canada" at bounding box center [278, 346] width 81 height 14
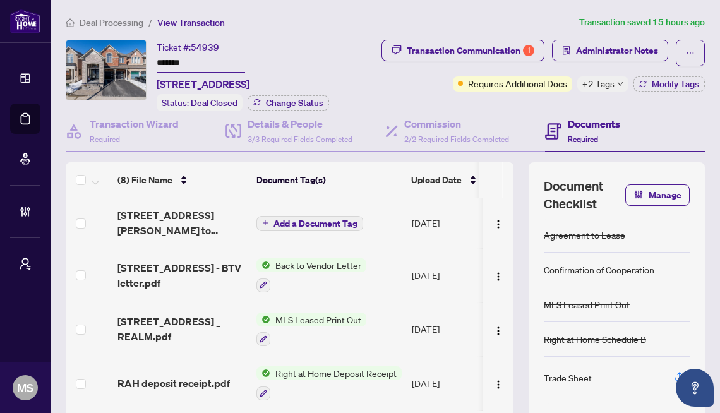
click at [596, 91] on span "+2 Tags" at bounding box center [599, 83] width 32 height 15
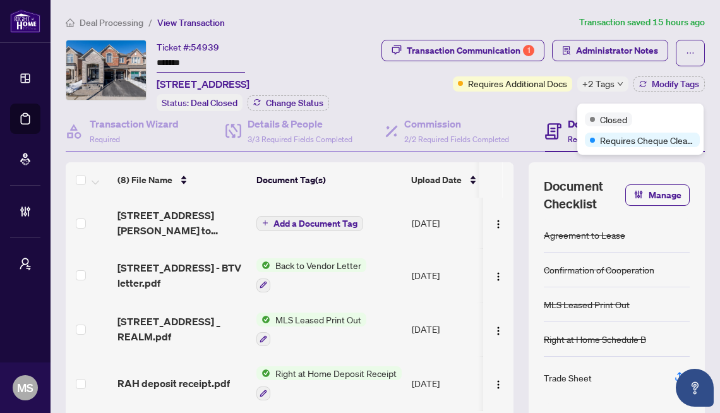
click at [500, 92] on div "Transaction Communication 1 Administrator Notes Requires Additional Docs +2 Tag…" at bounding box center [531, 66] width 347 height 52
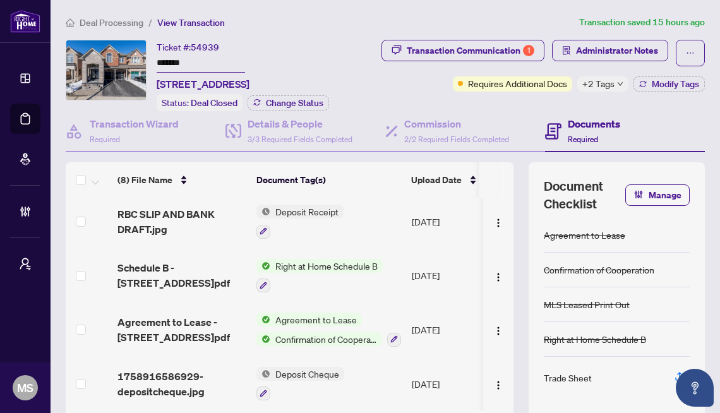
scroll to position [118, 0]
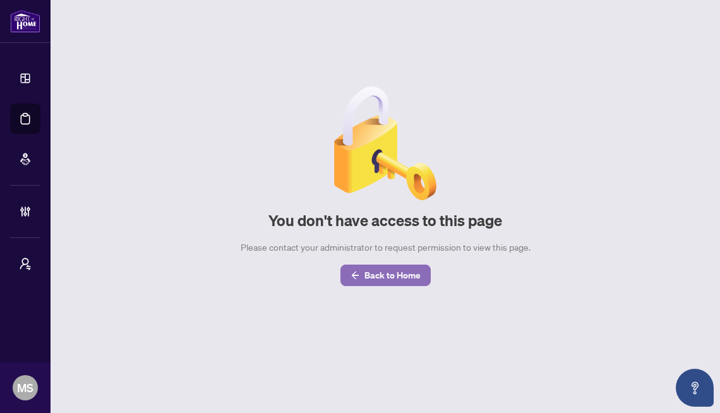
click at [365, 286] on button "Back to Home" at bounding box center [386, 275] width 90 height 21
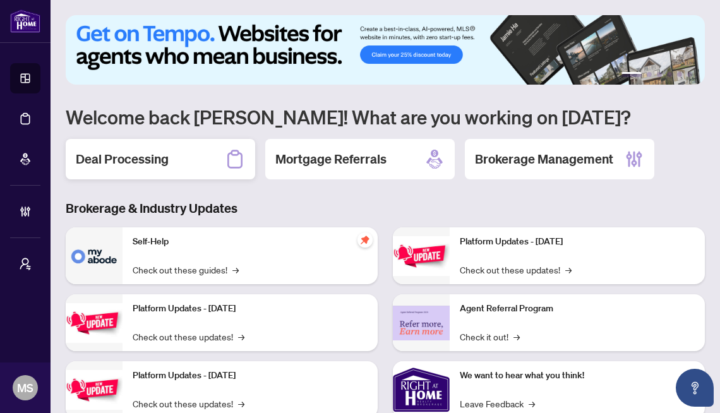
click at [128, 142] on div "Deal Processing" at bounding box center [161, 159] width 190 height 40
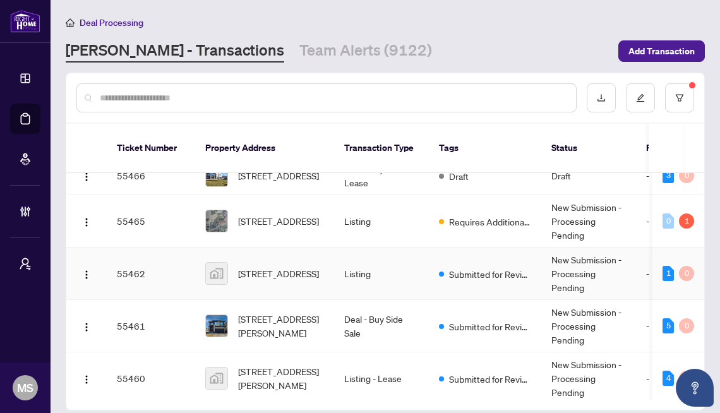
scroll to position [352, 0]
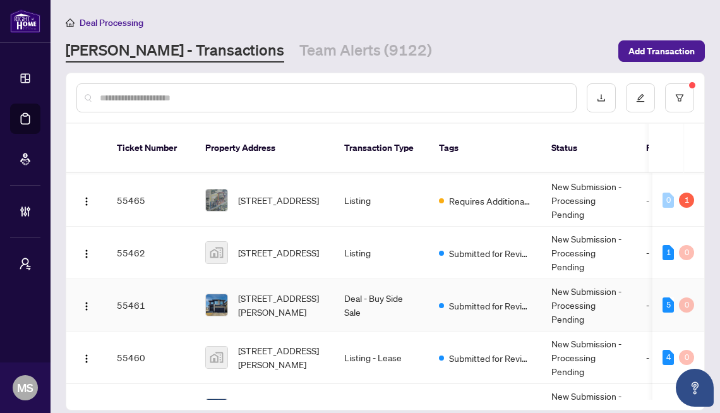
click at [251, 319] on td "[STREET_ADDRESS][PERSON_NAME]" at bounding box center [264, 305] width 139 height 52
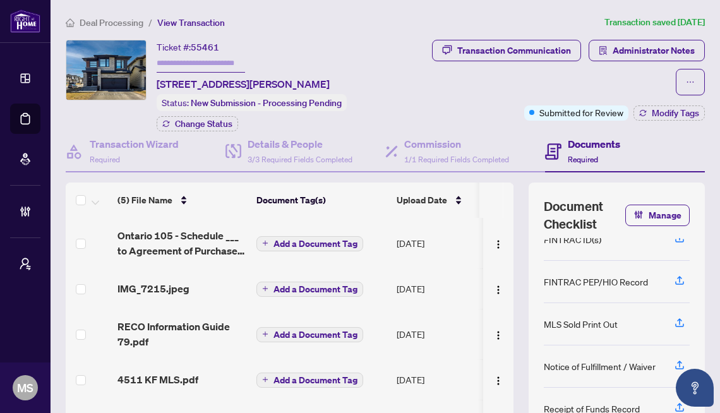
click at [333, 243] on span "Add a Document Tag" at bounding box center [316, 243] width 84 height 9
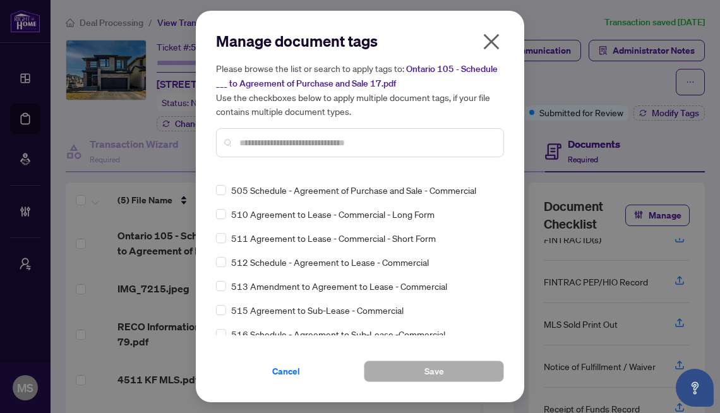
scroll to position [6481, 0]
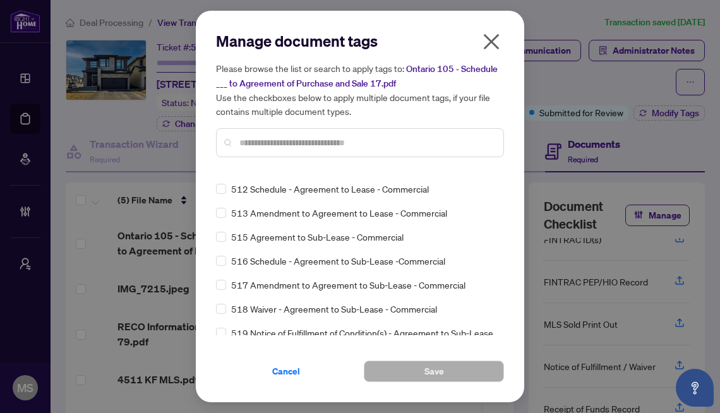
click at [493, 47] on icon "close" at bounding box center [491, 42] width 20 height 20
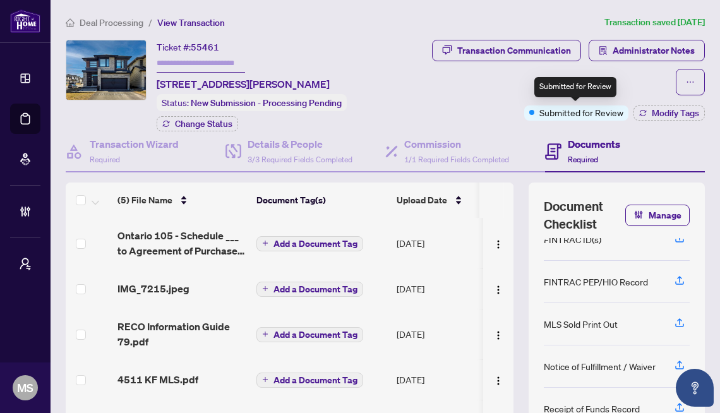
click at [562, 113] on span "Submitted for Review" at bounding box center [582, 113] width 84 height 14
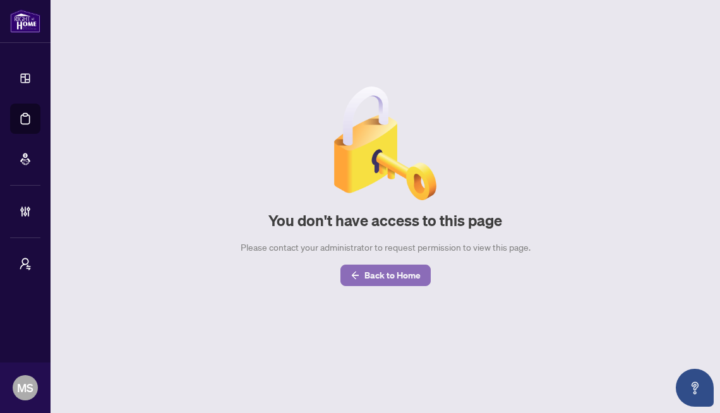
click at [382, 281] on span "Back to Home" at bounding box center [393, 275] width 56 height 20
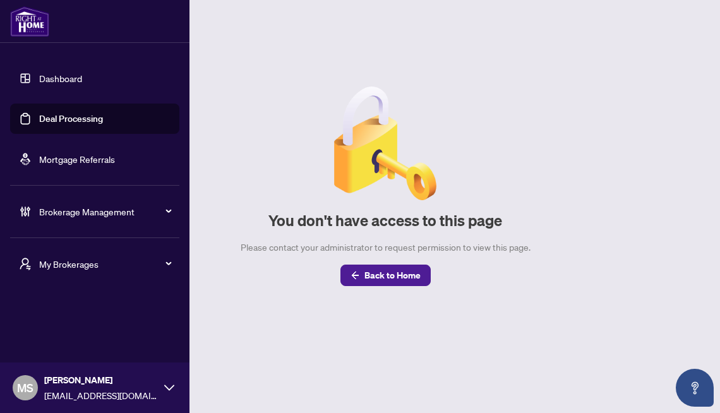
click at [172, 257] on div "My Brokerages" at bounding box center [94, 264] width 169 height 30
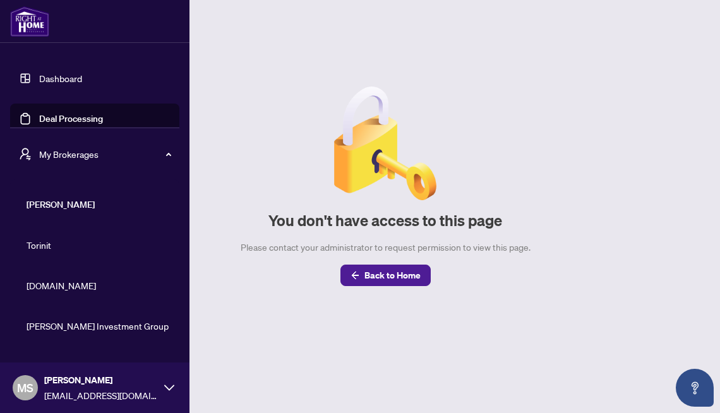
click at [63, 208] on span "[PERSON_NAME]" at bounding box center [99, 205] width 144 height 14
